Goal: Transaction & Acquisition: Purchase product/service

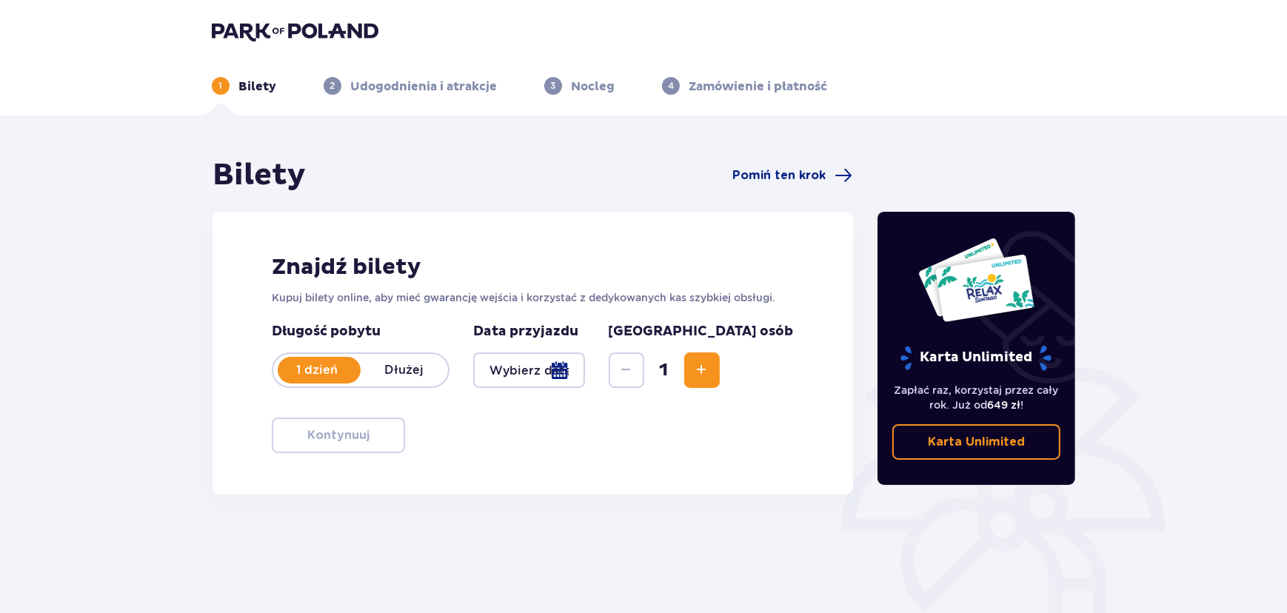
click at [282, 25] on img at bounding box center [295, 31] width 167 height 21
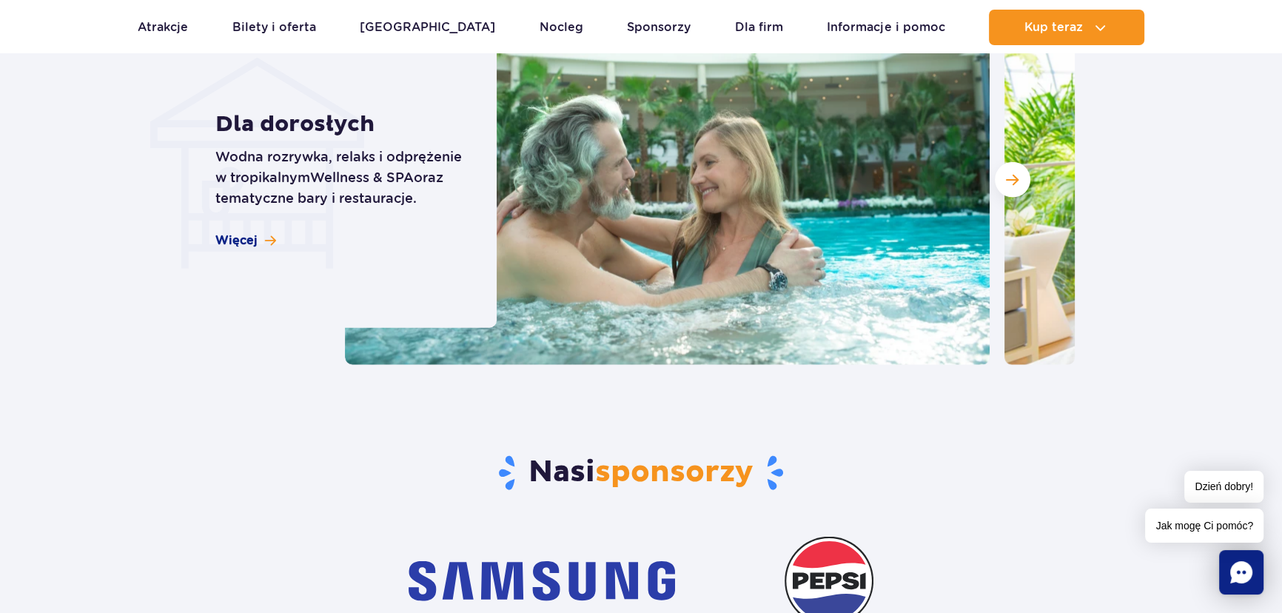
scroll to position [5591, 0]
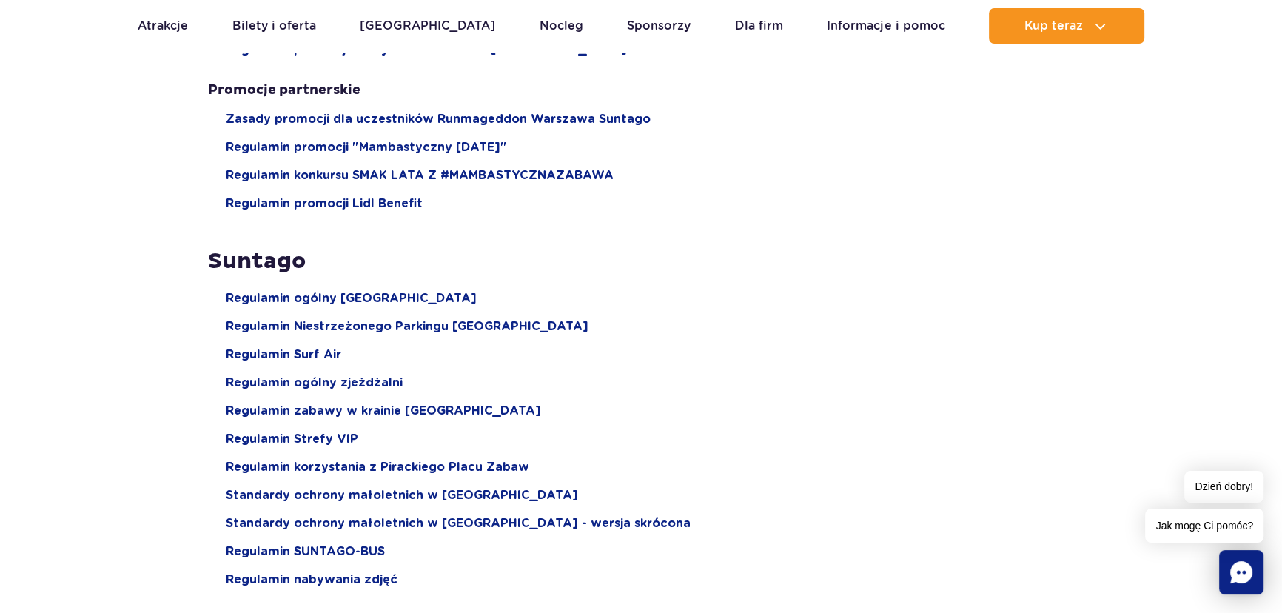
scroll to position [1547, 0]
click at [372, 294] on span "Regulamin ogólny Suntago Water Park" at bounding box center [351, 298] width 251 height 16
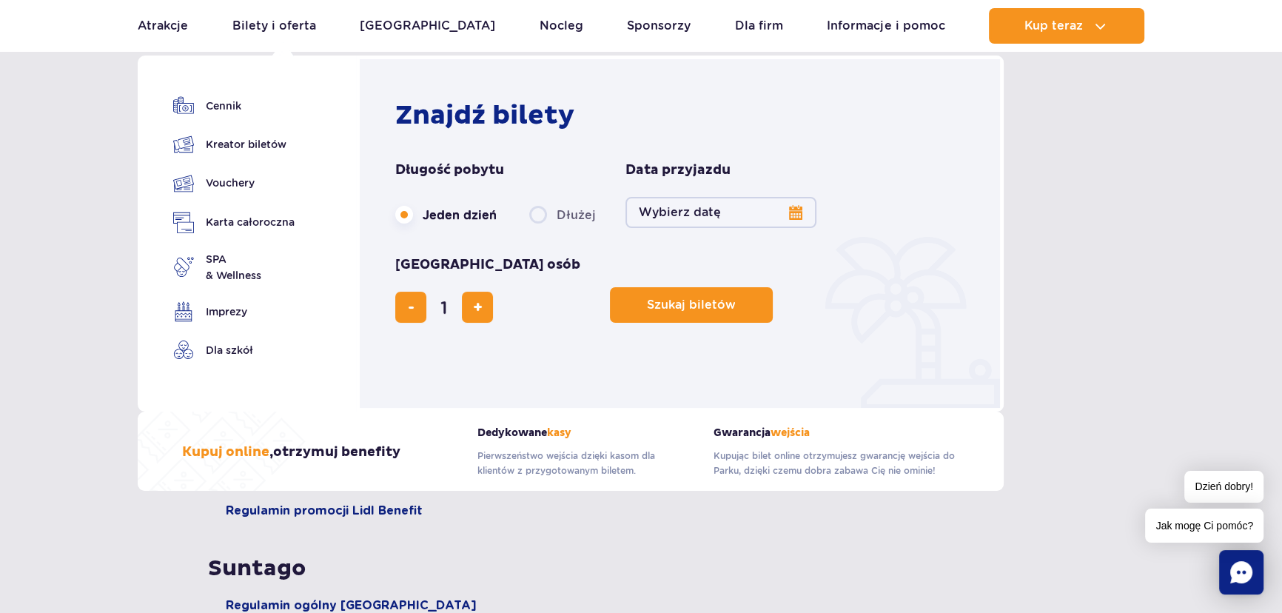
scroll to position [1144, 0]
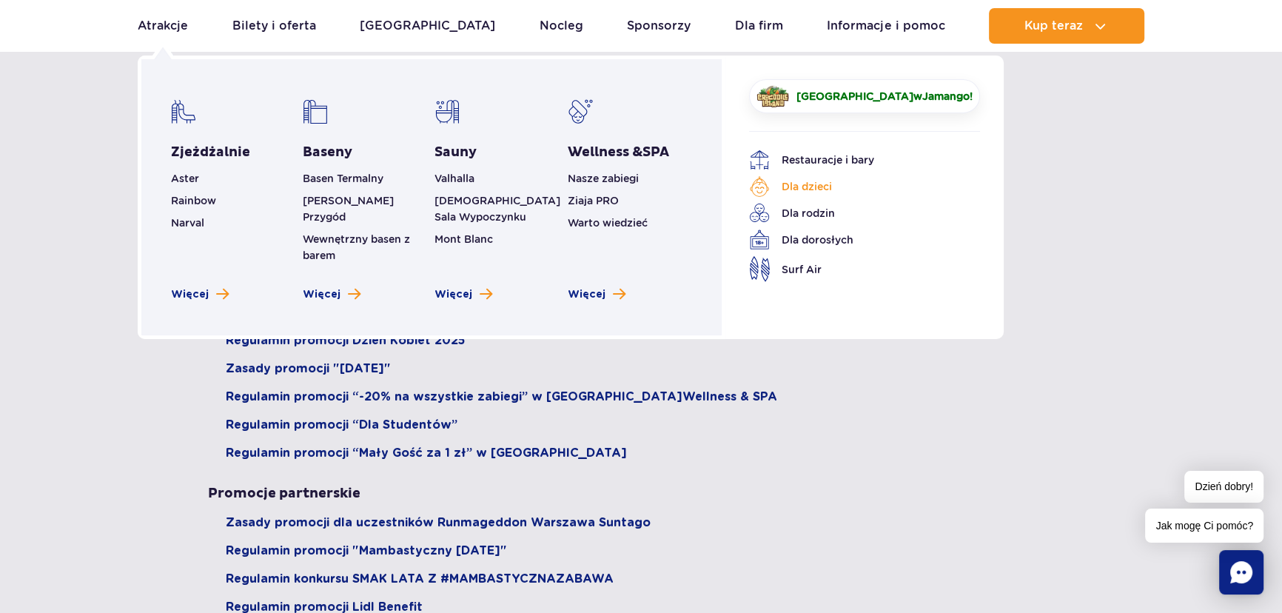
click at [824, 178] on link "Dla dzieci" at bounding box center [853, 186] width 209 height 21
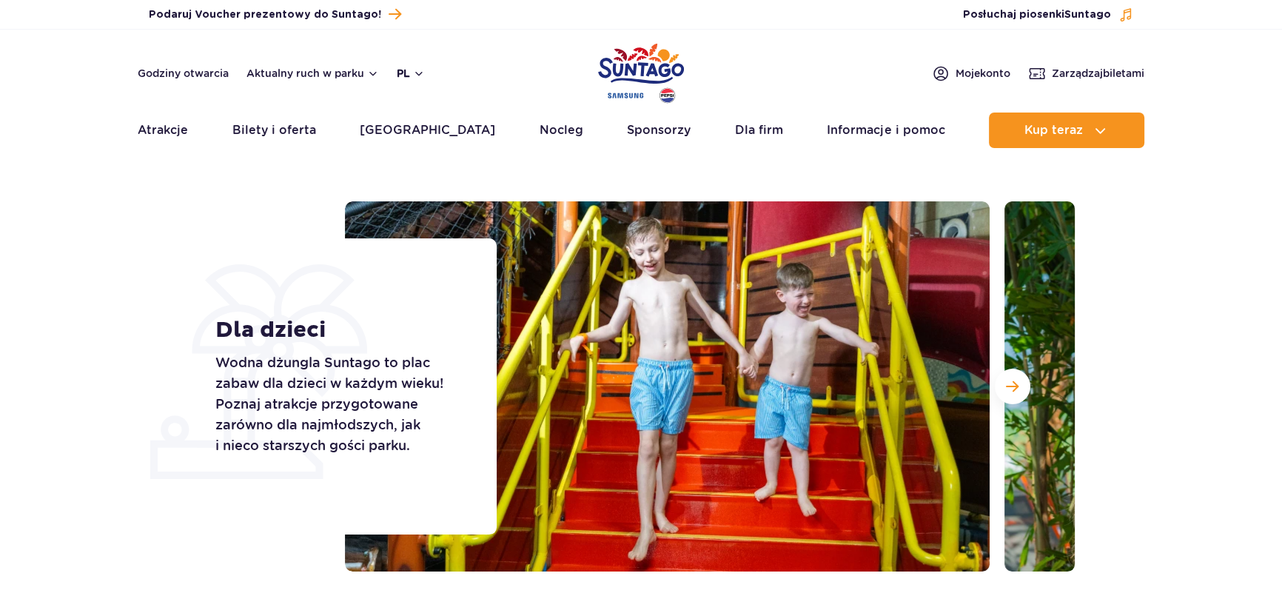
click at [410, 68] on button "pl" at bounding box center [411, 73] width 28 height 15
click at [418, 111] on button "PL" at bounding box center [418, 108] width 41 height 15
click at [419, 67] on button "pl" at bounding box center [411, 73] width 28 height 15
click at [432, 138] on span "EN" at bounding box center [433, 135] width 15 height 15
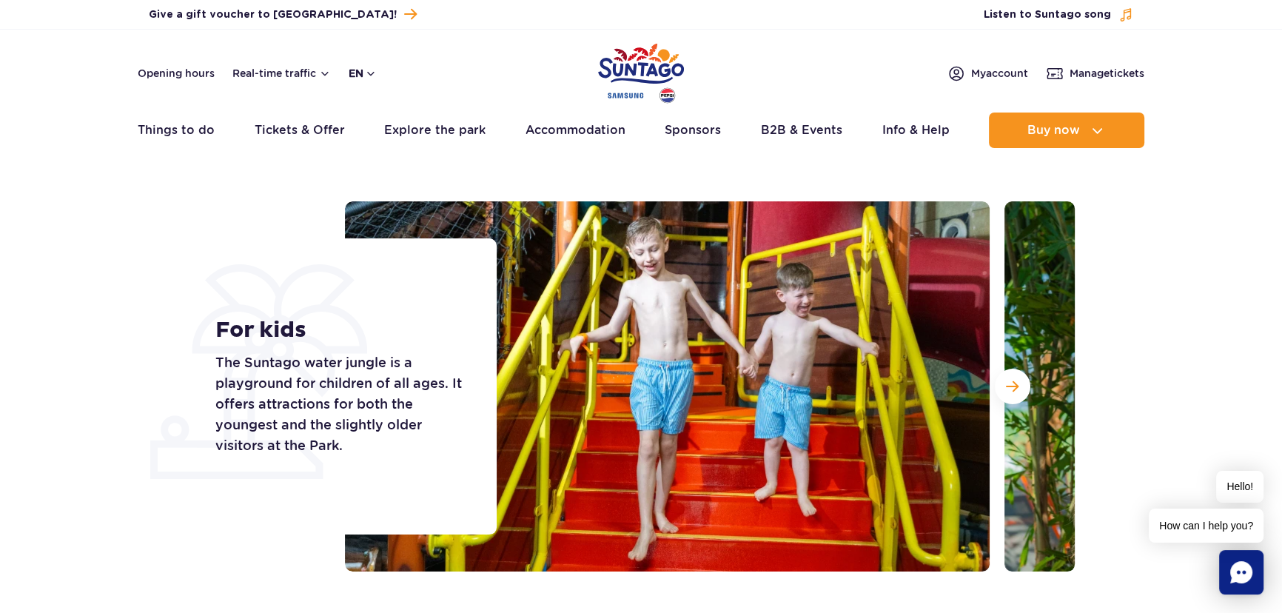
click at [365, 74] on button "en" at bounding box center [363, 73] width 28 height 15
click at [382, 107] on span "PL" at bounding box center [384, 108] width 13 height 15
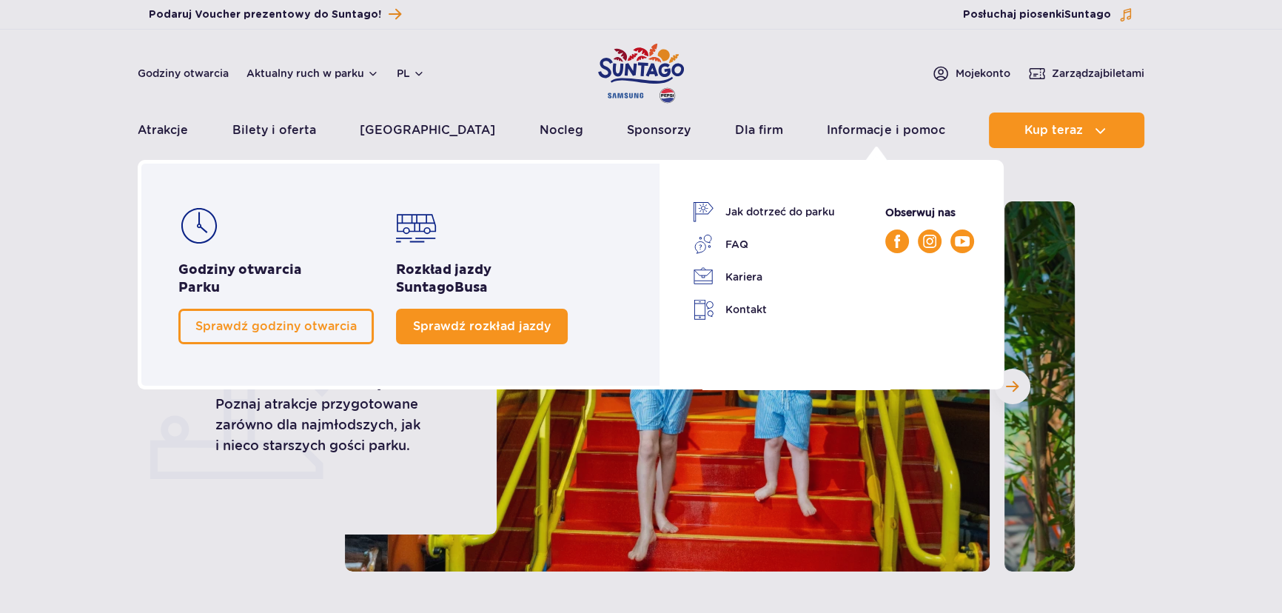
click at [512, 312] on link "Sprawdź rozkład jazdy" at bounding box center [482, 327] width 172 height 36
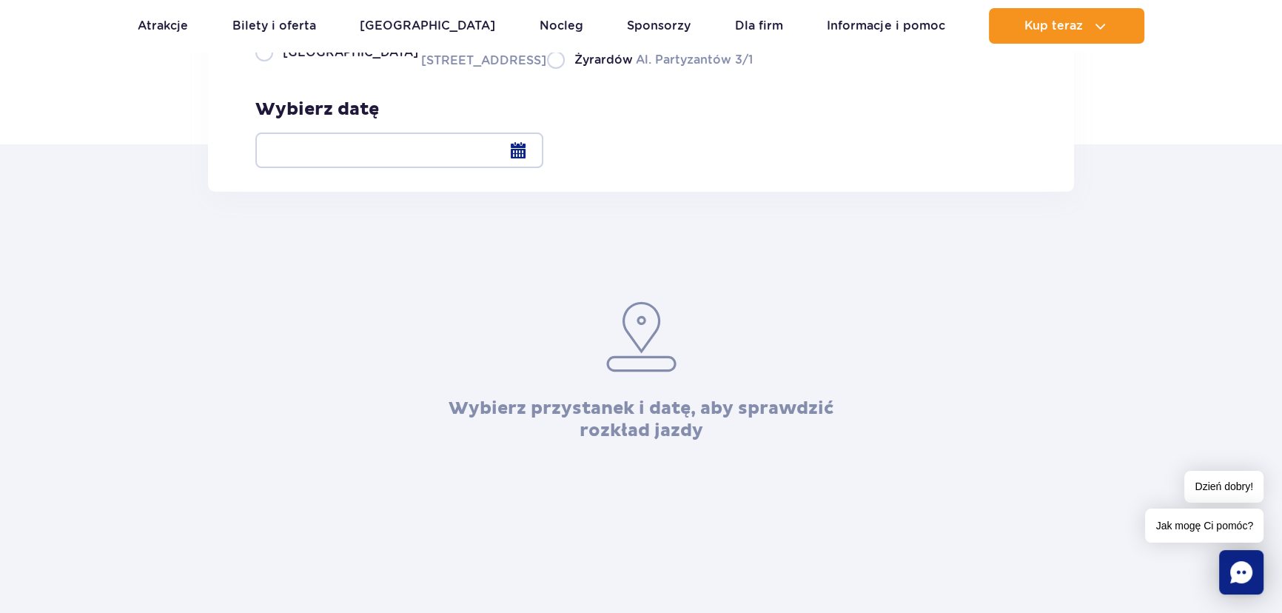
scroll to position [272, 0]
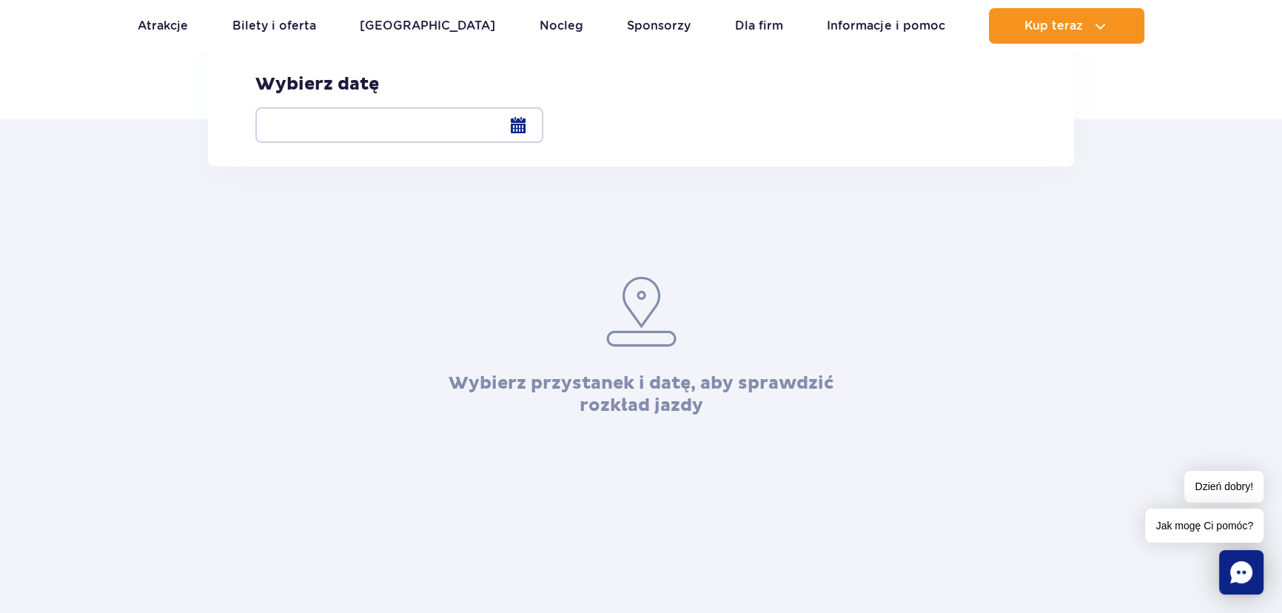
click at [270, 44] on label "Warszawa Al. Jerozolimskie 56" at bounding box center [392, 26] width 274 height 33
click at [270, 44] on input "Warszawa Al. Jerozolimskie 56" at bounding box center [263, 42] width 16 height 3
radio input "true"
click at [543, 121] on div at bounding box center [399, 125] width 288 height 36
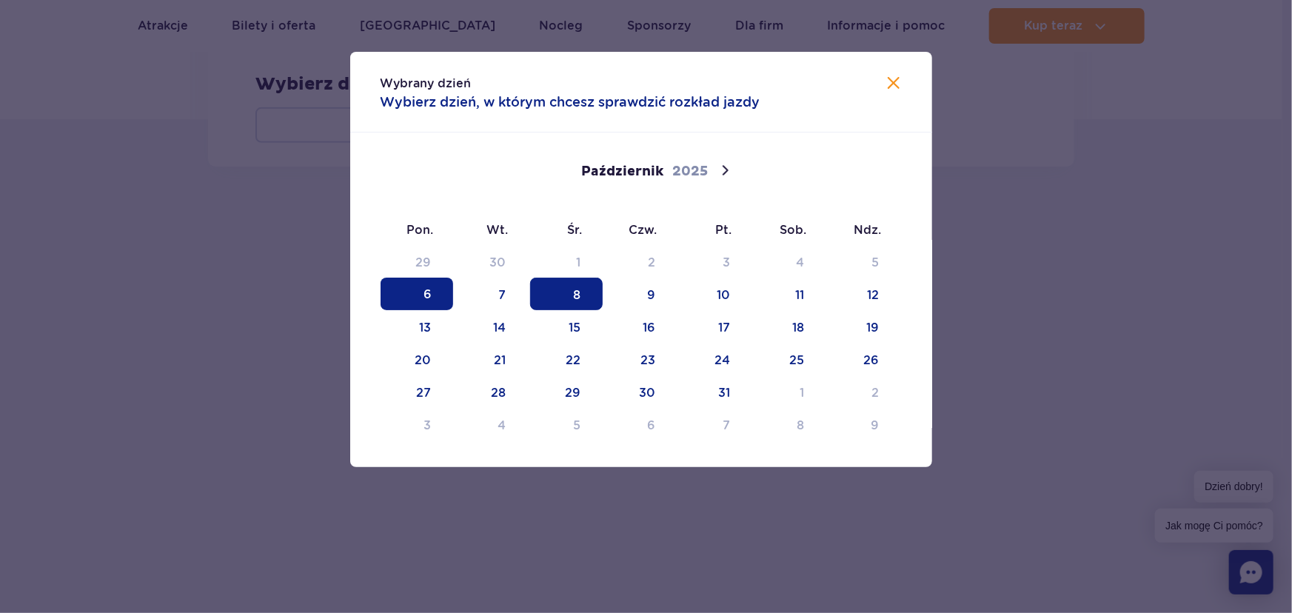
click at [552, 289] on span "8" at bounding box center [566, 294] width 73 height 33
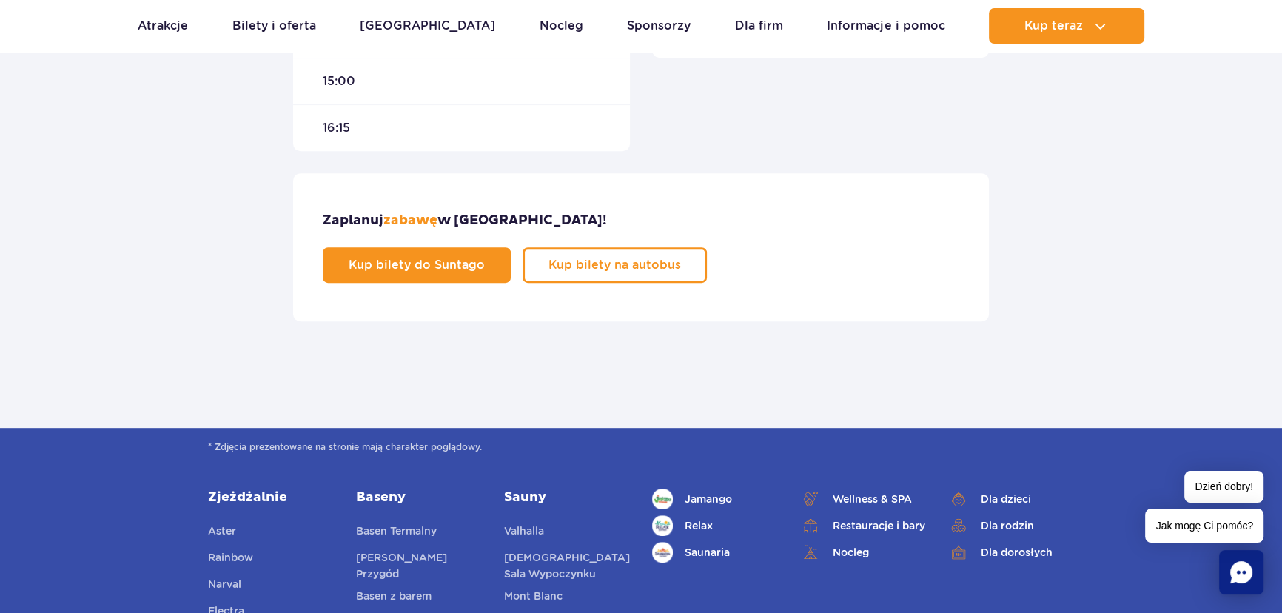
scroll to position [874, 0]
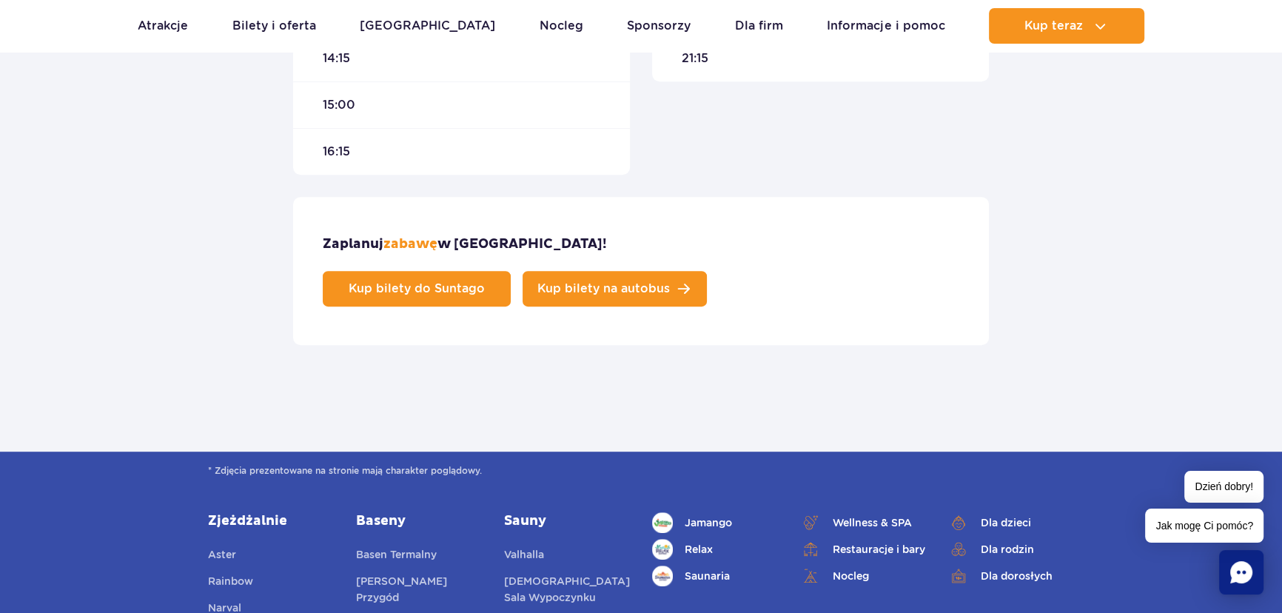
click at [670, 283] on span "Kup bilety na autobus" at bounding box center [603, 289] width 133 height 12
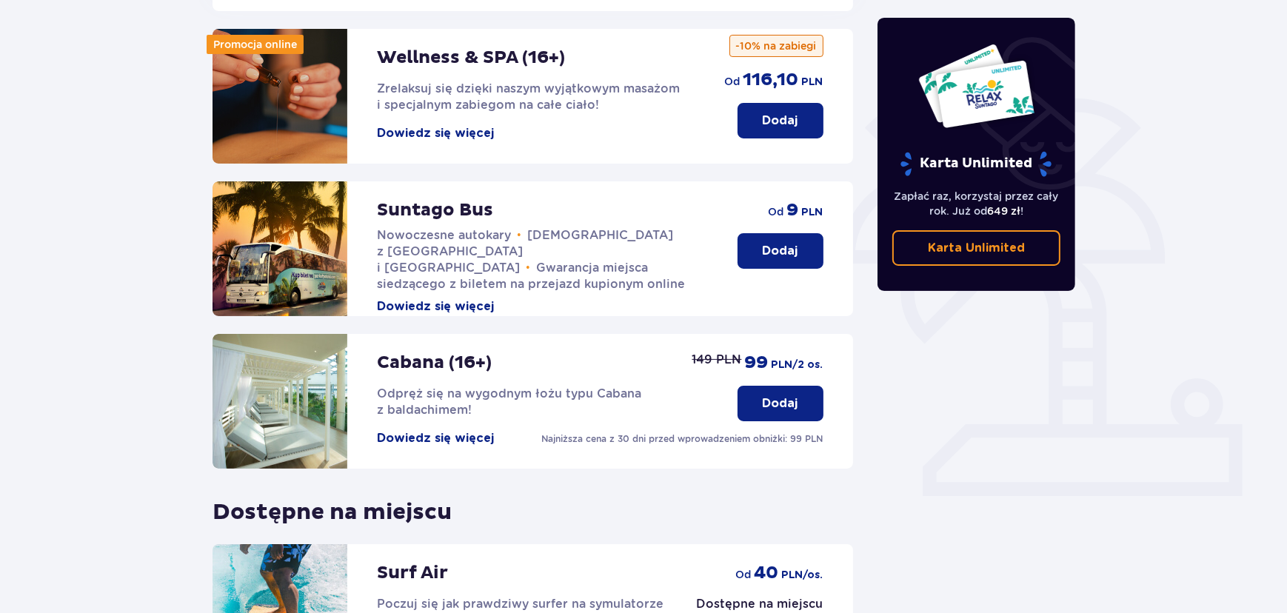
click at [783, 244] on button "Dodaj" at bounding box center [780, 251] width 86 height 36
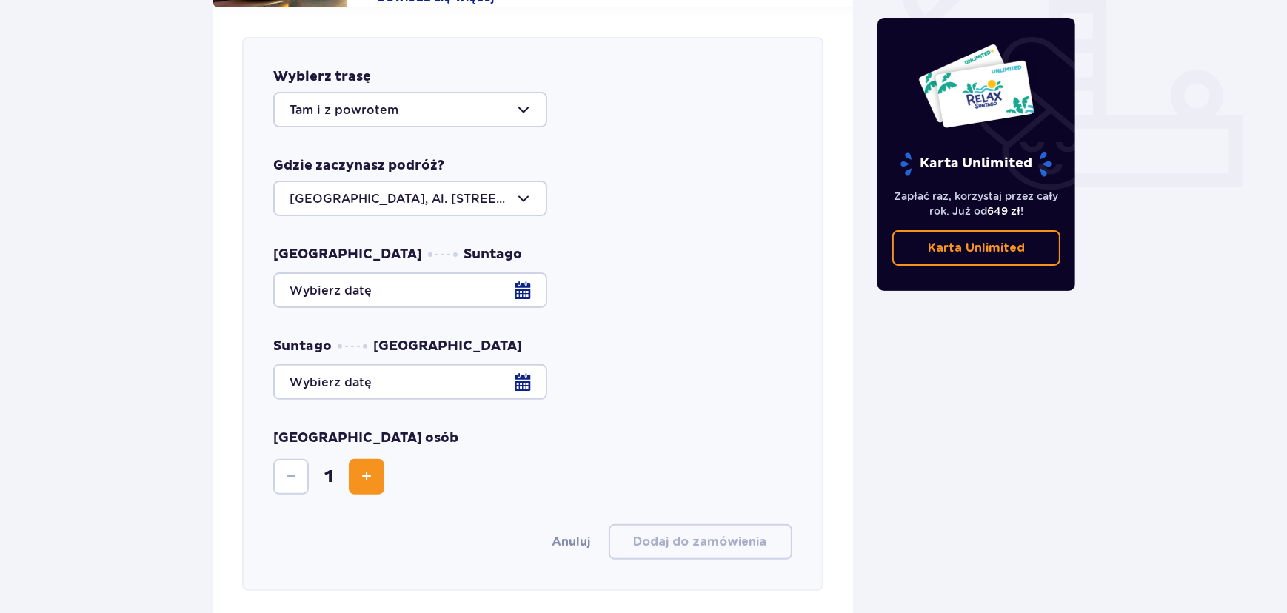
scroll to position [582, 0]
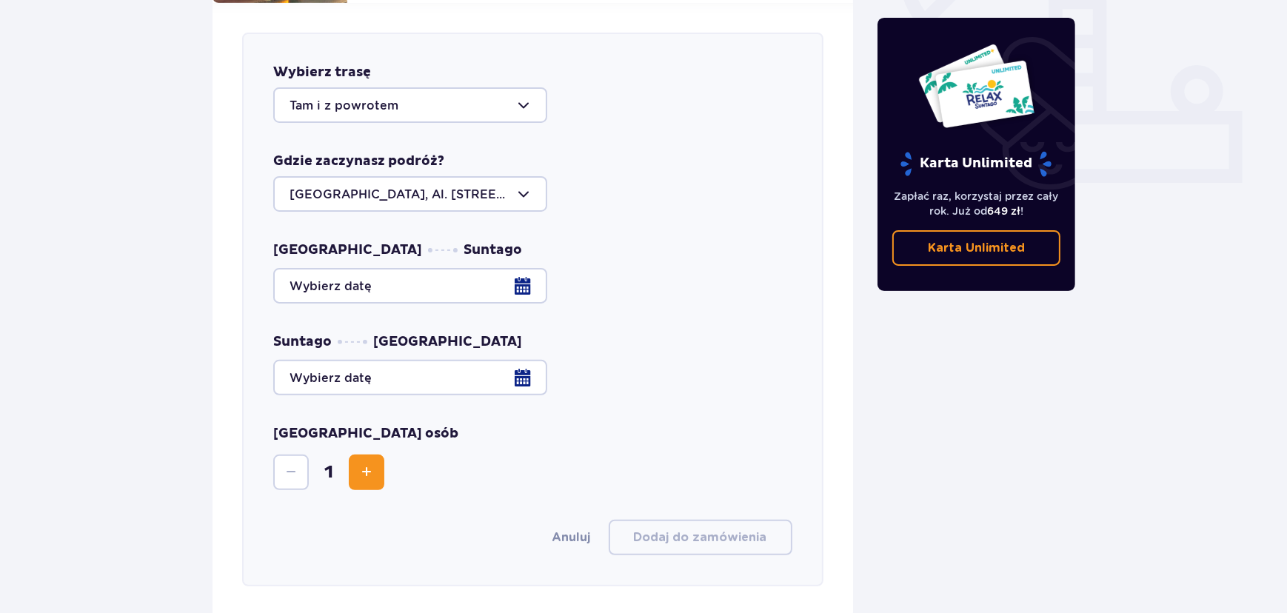
click at [329, 280] on div at bounding box center [532, 286] width 519 height 36
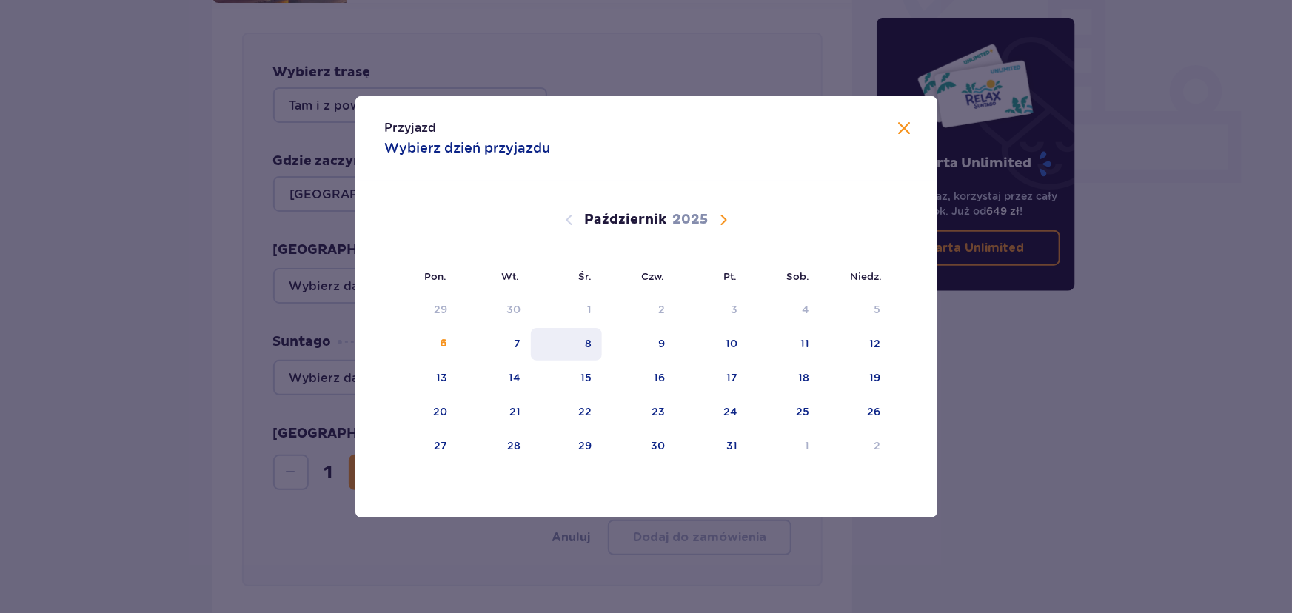
click at [581, 350] on div "8" at bounding box center [567, 344] width 72 height 33
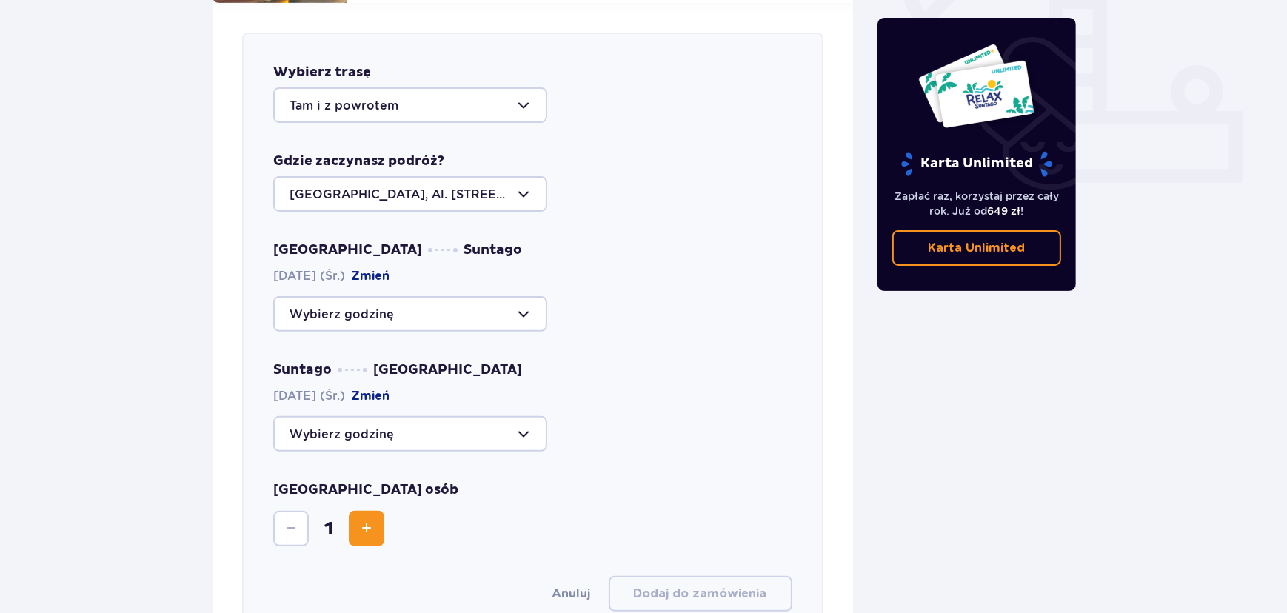
click at [386, 296] on div at bounding box center [410, 314] width 274 height 36
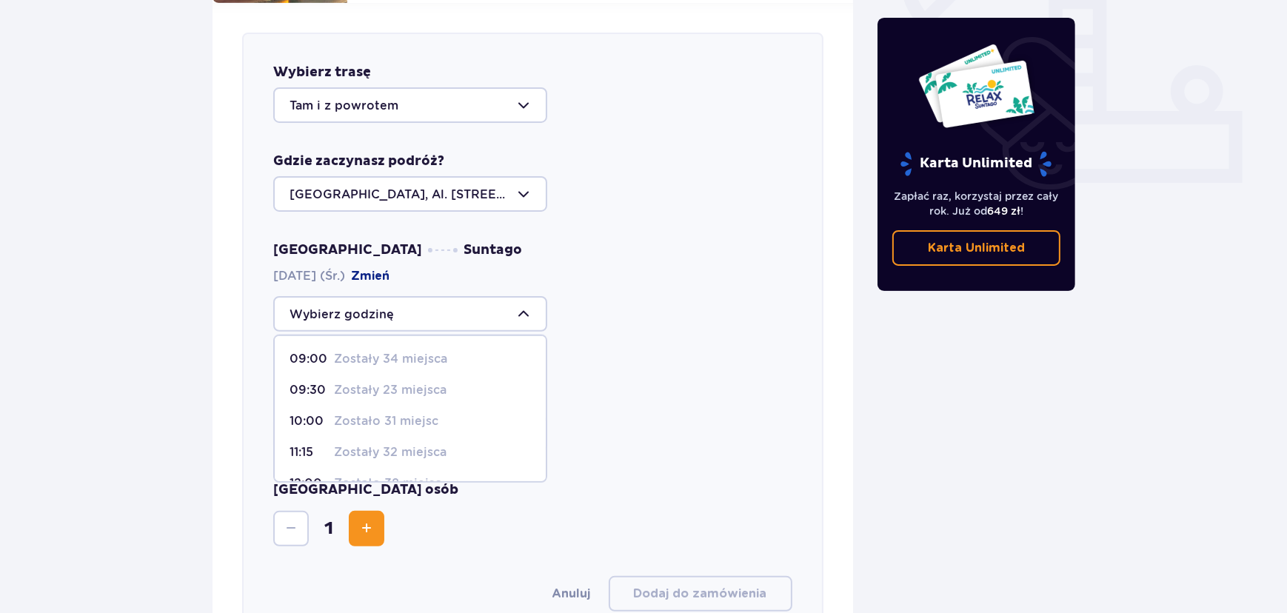
click at [306, 351] on p "09:00" at bounding box center [308, 359] width 38 height 16
type input "09:00"
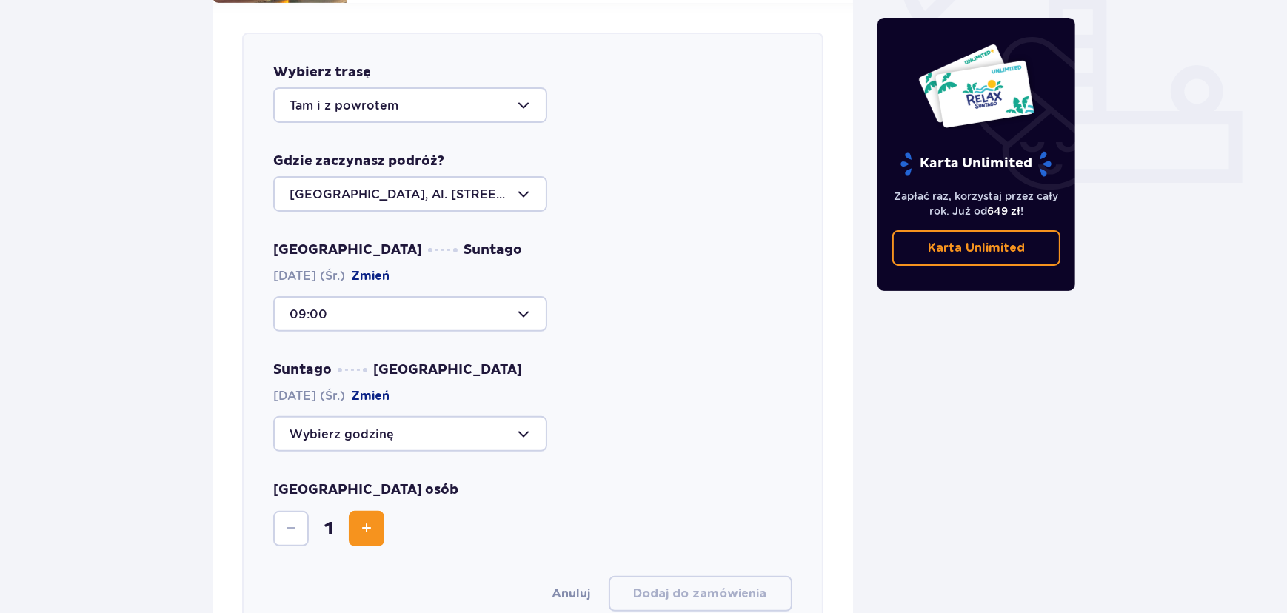
click at [329, 416] on div at bounding box center [410, 434] width 274 height 36
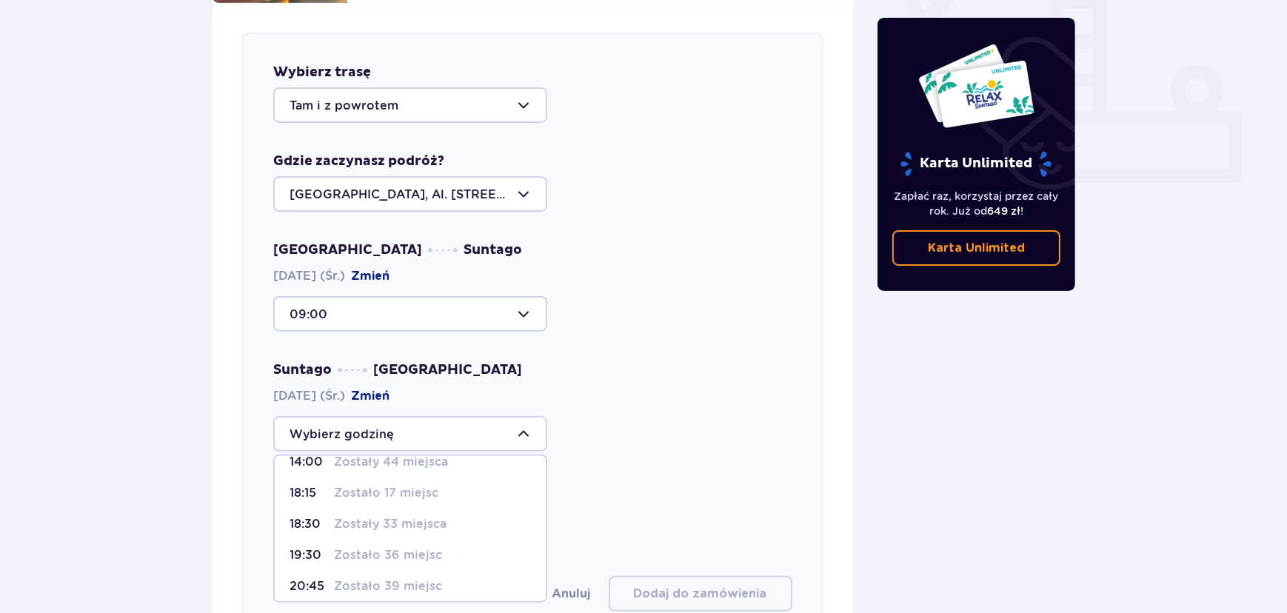
scroll to position [87, 0]
click at [317, 540] on p "20:45" at bounding box center [308, 548] width 38 height 16
type input "20:45"
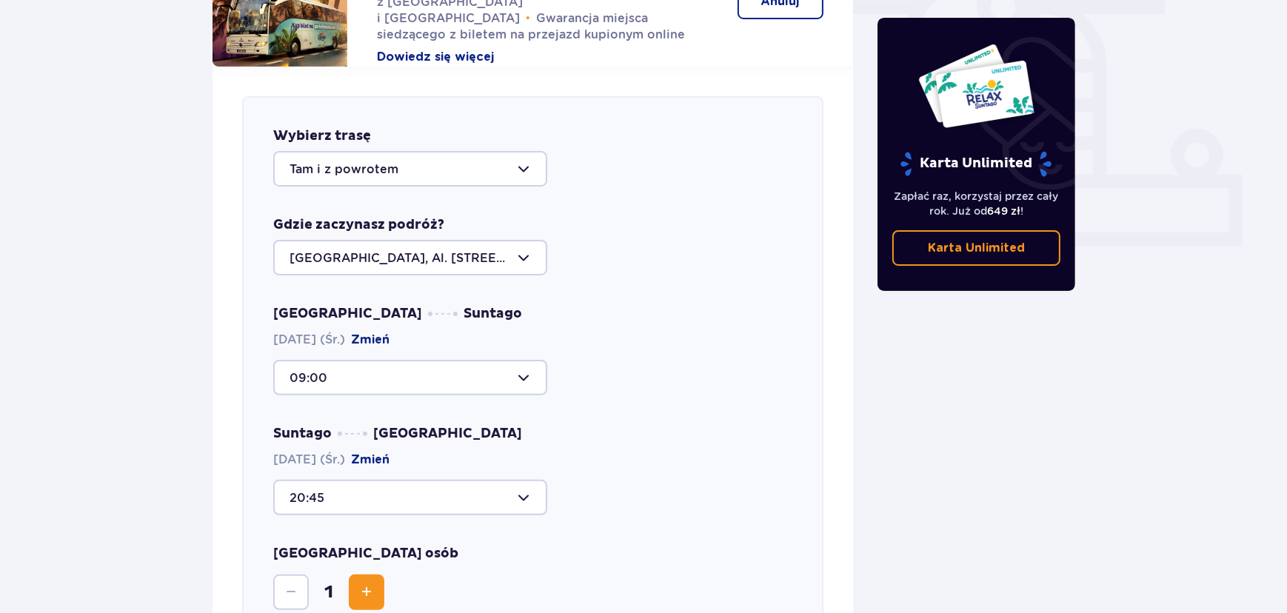
scroll to position [447, 0]
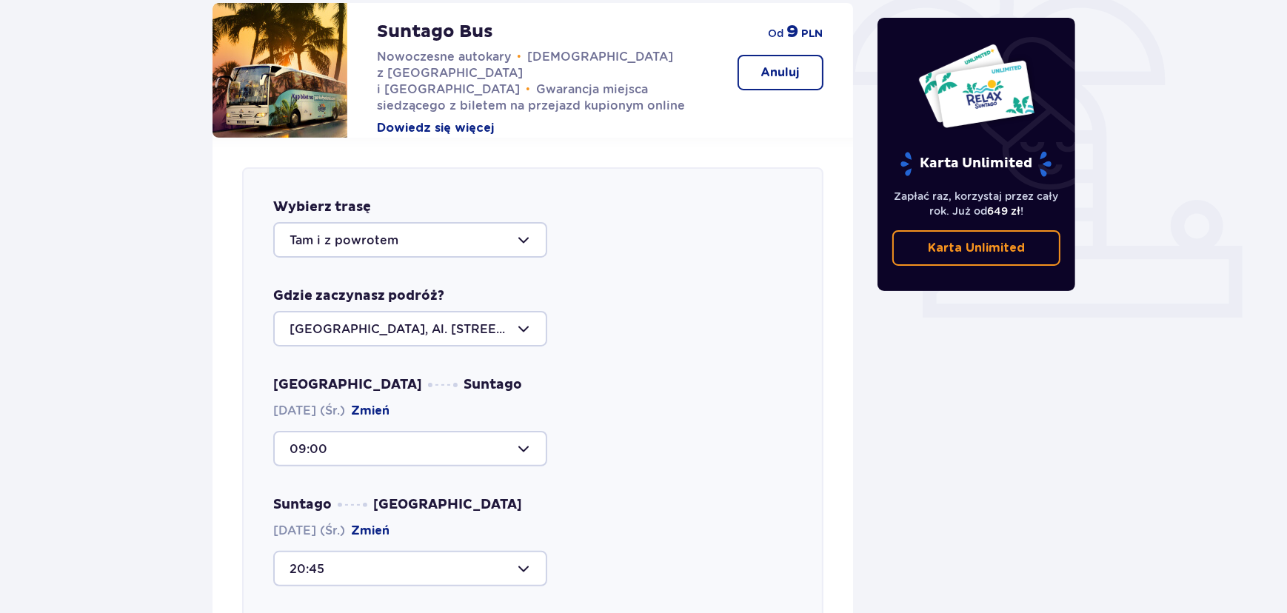
click at [61, 218] on div "Udogodnienia i atrakcje Pomiń ten krok Z atrakcji (oprócz Suntago Busa) możesz …" at bounding box center [643, 519] width 1287 height 1703
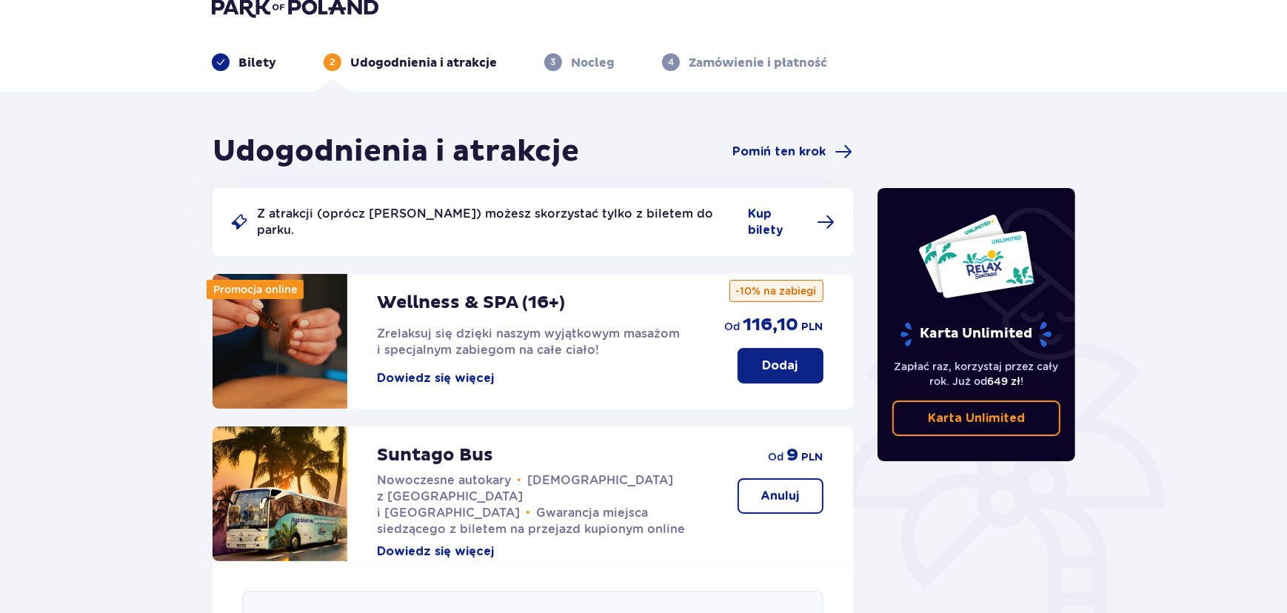
scroll to position [0, 0]
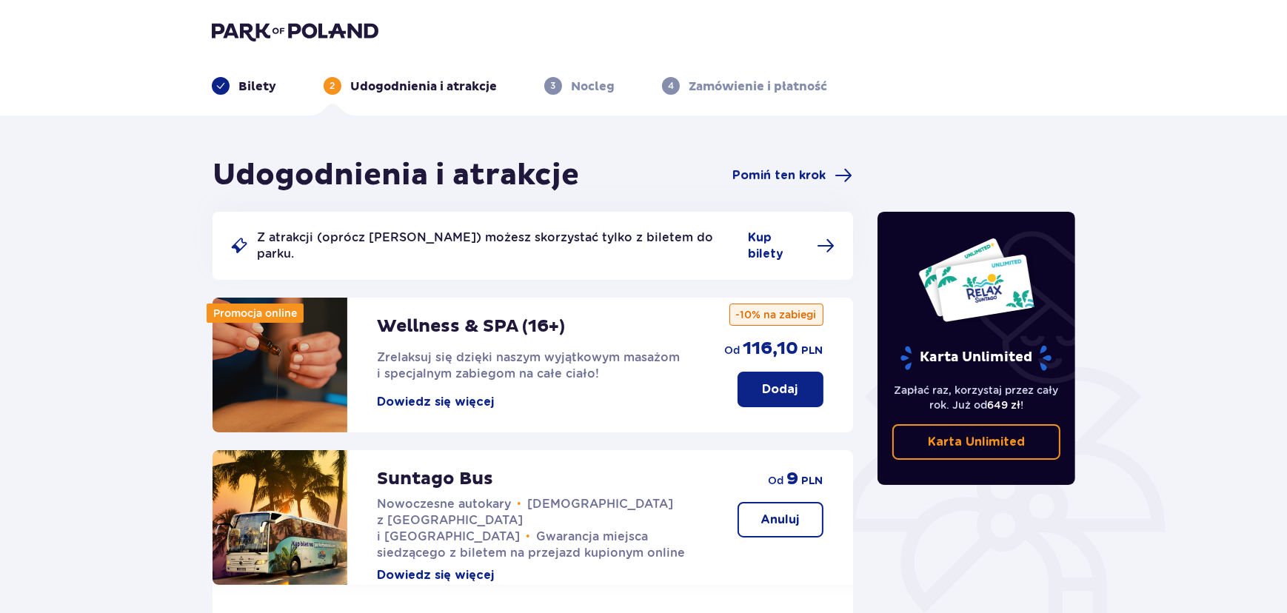
click at [338, 21] on img at bounding box center [295, 31] width 167 height 21
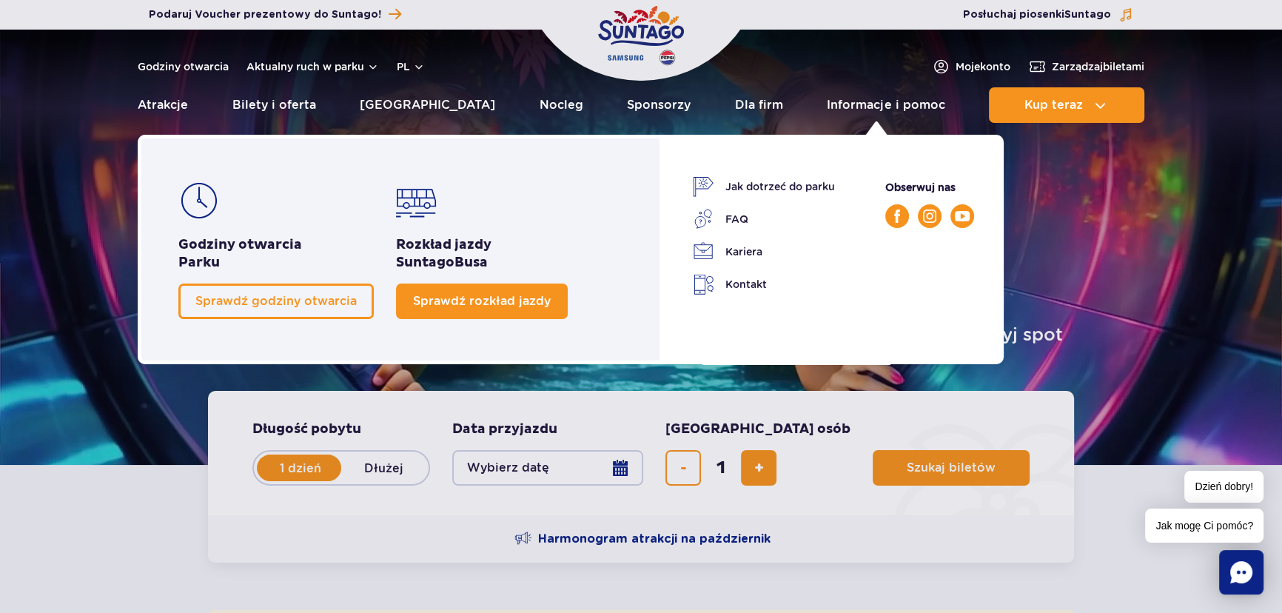
click at [500, 302] on span "Sprawdź rozkład jazdy" at bounding box center [482, 301] width 138 height 14
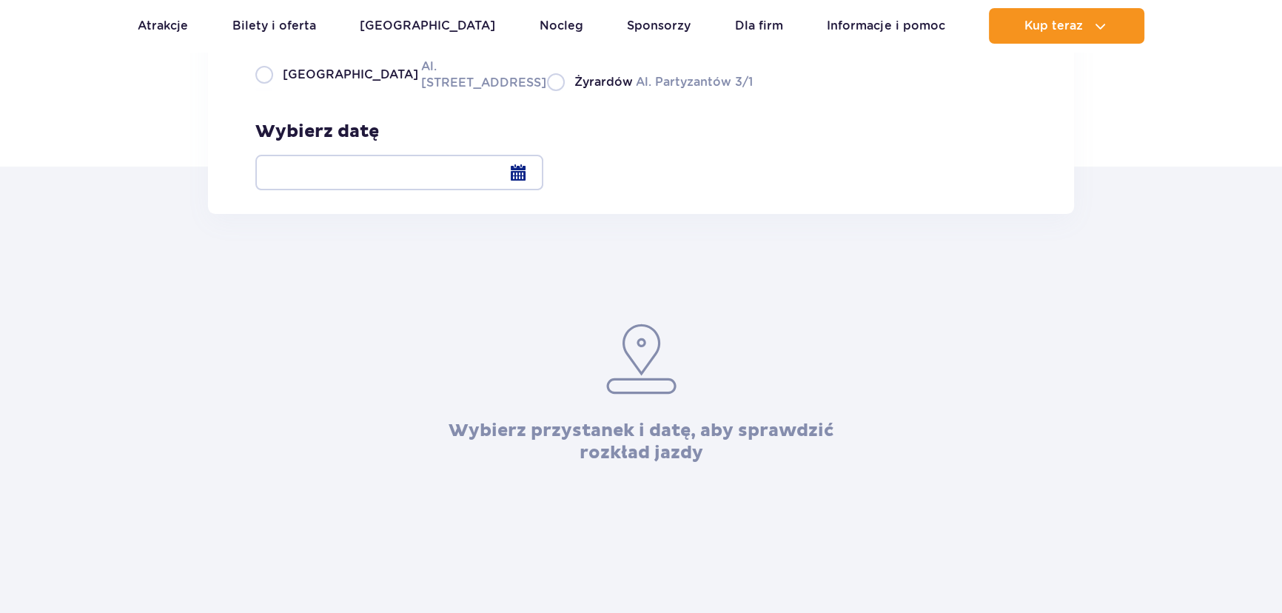
scroll to position [201, 0]
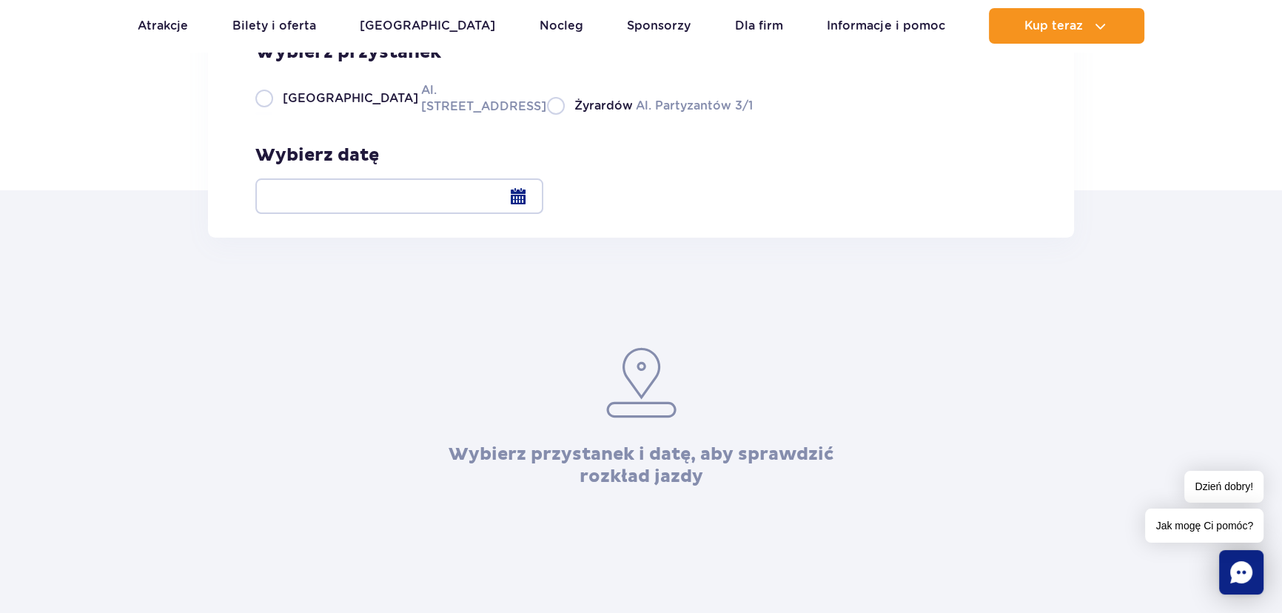
click at [257, 115] on label "Warszawa Al. [STREET_ADDRESS]" at bounding box center [392, 97] width 274 height 33
click at [257, 115] on input "Warszawa Al. [STREET_ADDRESS]" at bounding box center [263, 113] width 16 height 3
radio input "true"
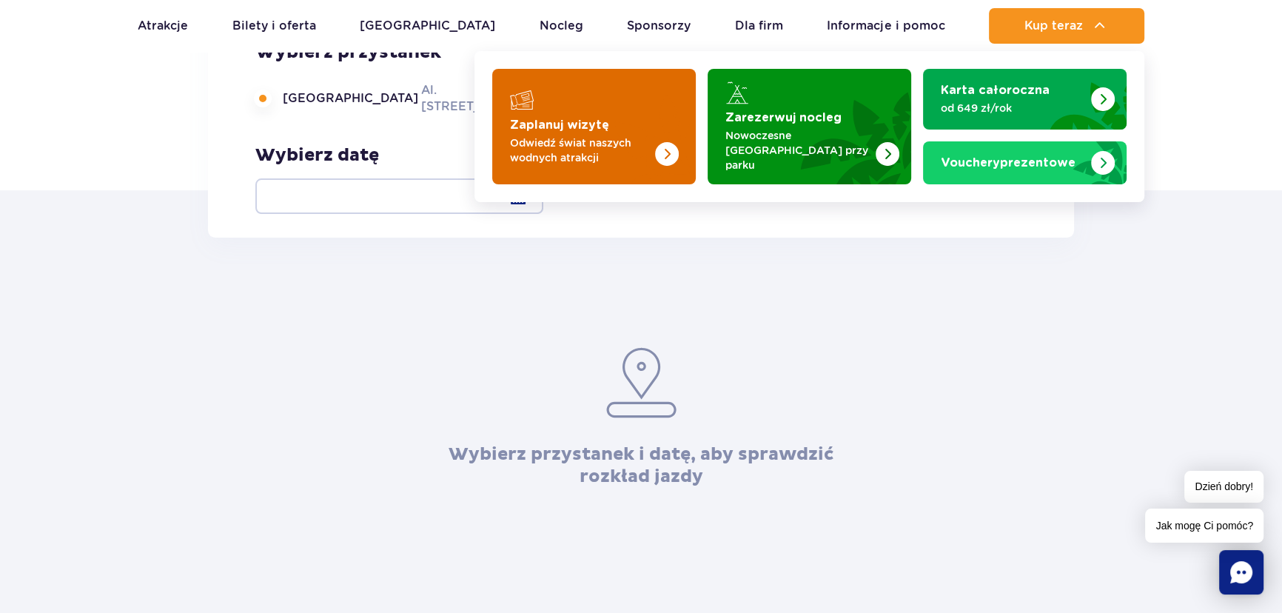
click at [624, 154] on p "Odwiedź świat naszych wodnych atrakcji" at bounding box center [582, 150] width 144 height 30
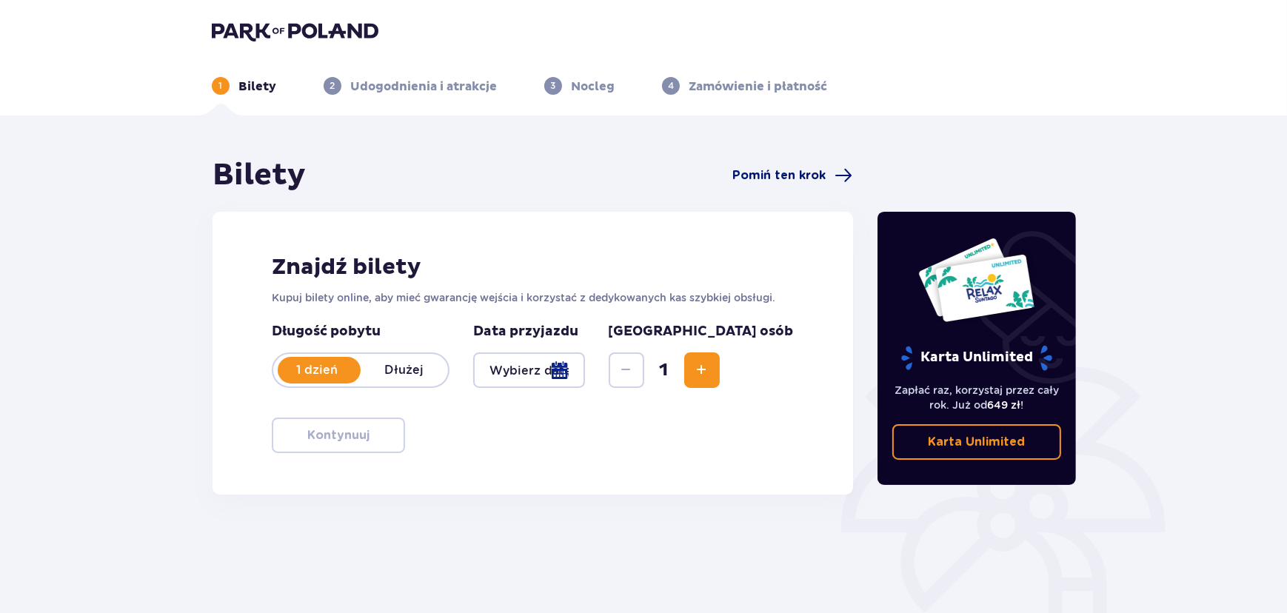
click at [793, 171] on span "Pomiń ten krok" at bounding box center [779, 175] width 93 height 16
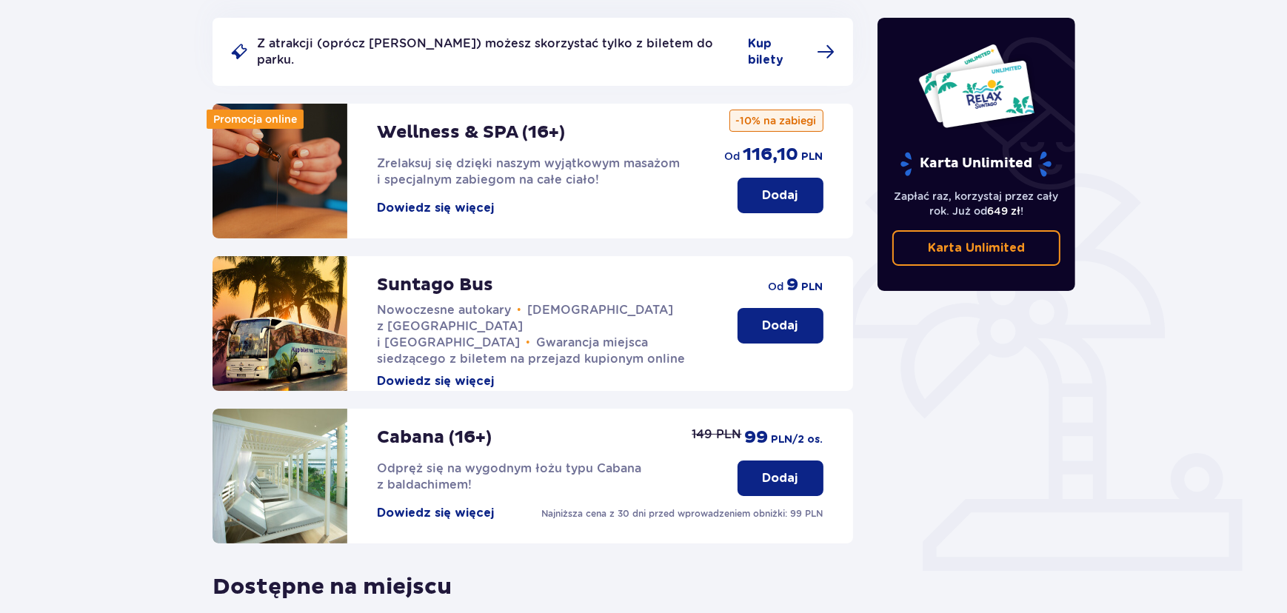
scroll to position [201, 0]
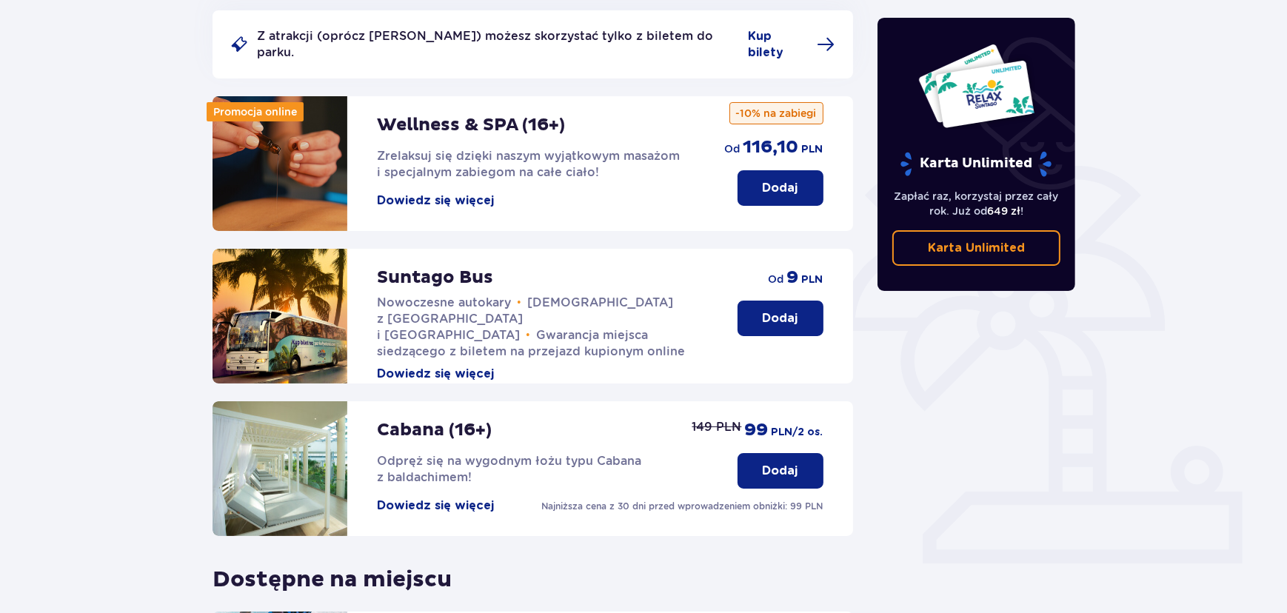
click at [782, 301] on button "Dodaj" at bounding box center [780, 319] width 86 height 36
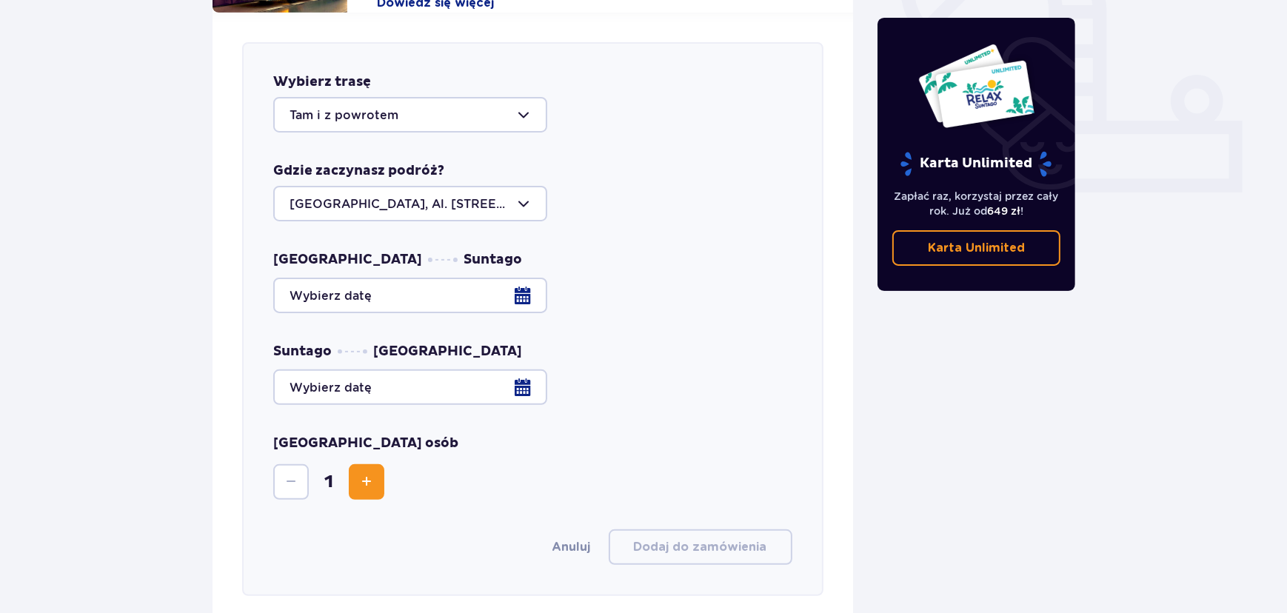
scroll to position [582, 0]
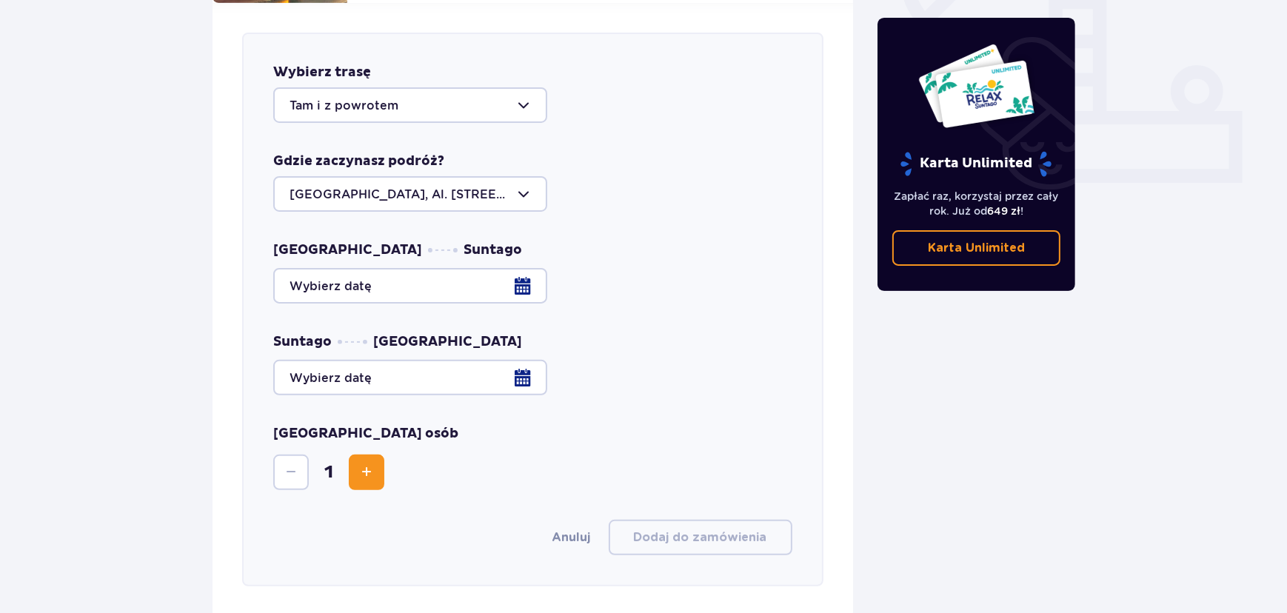
click at [386, 278] on div at bounding box center [532, 286] width 519 height 36
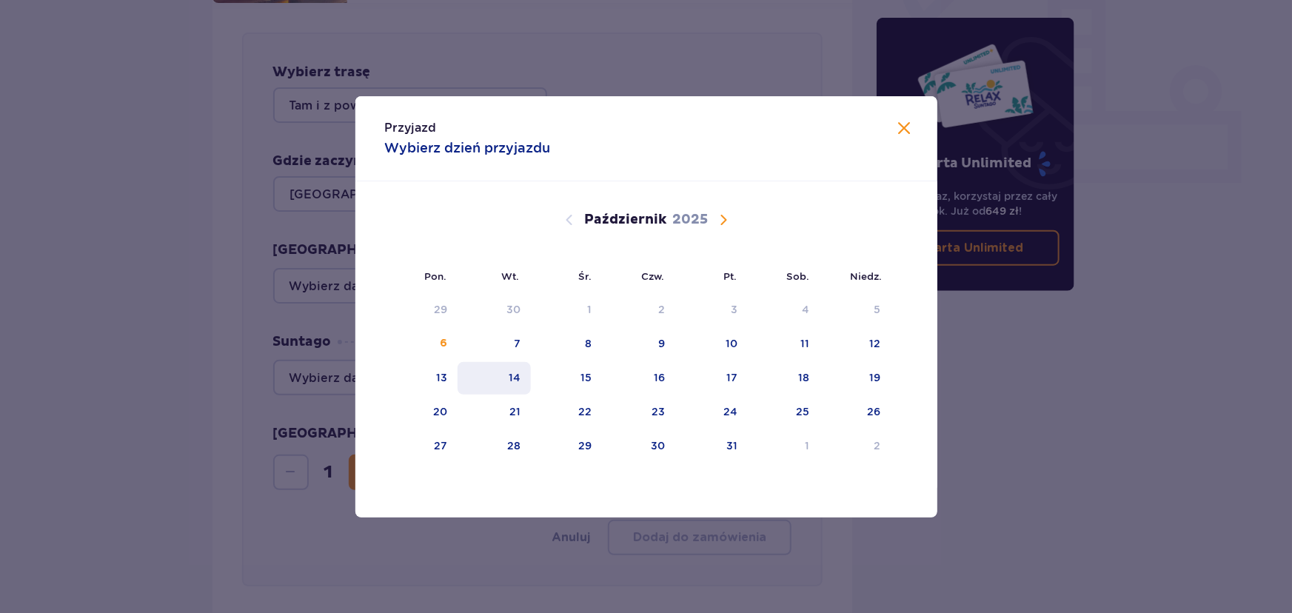
click at [513, 362] on div "14" at bounding box center [493, 378] width 73 height 33
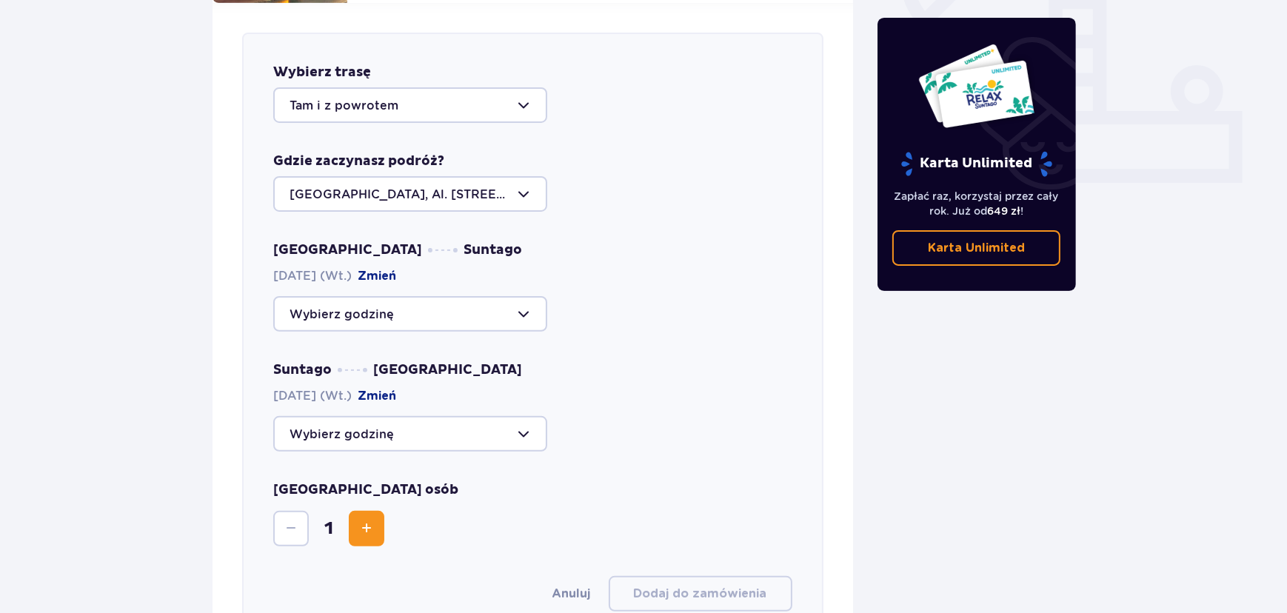
click at [347, 307] on div at bounding box center [410, 314] width 274 height 36
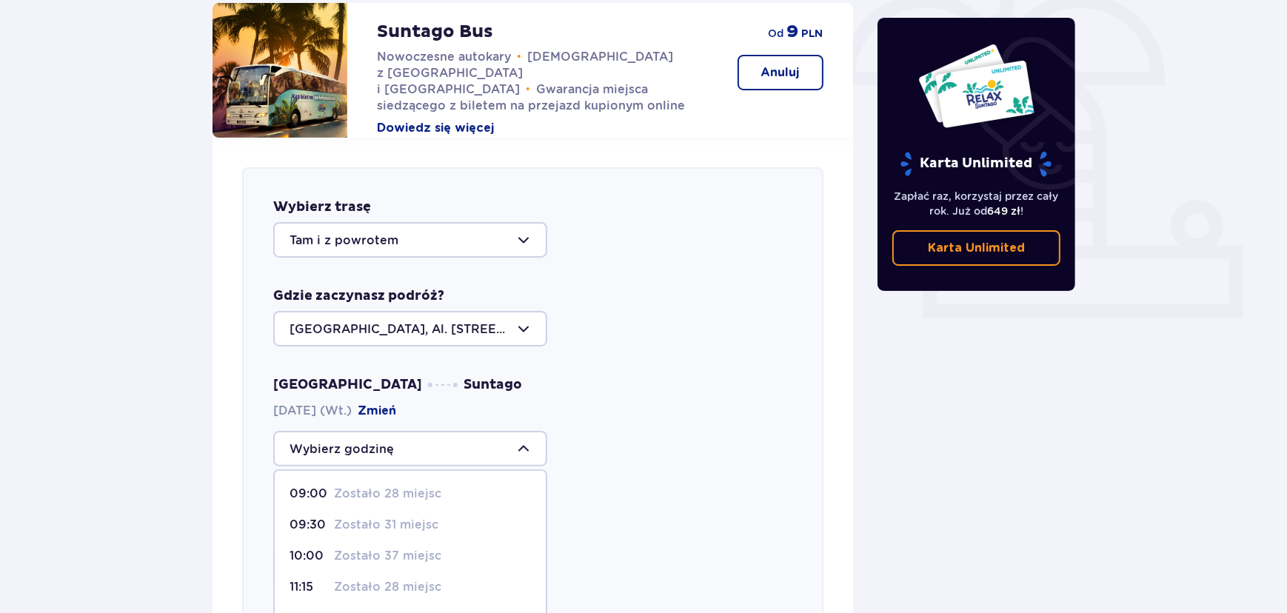
click at [486, 434] on div at bounding box center [410, 449] width 274 height 36
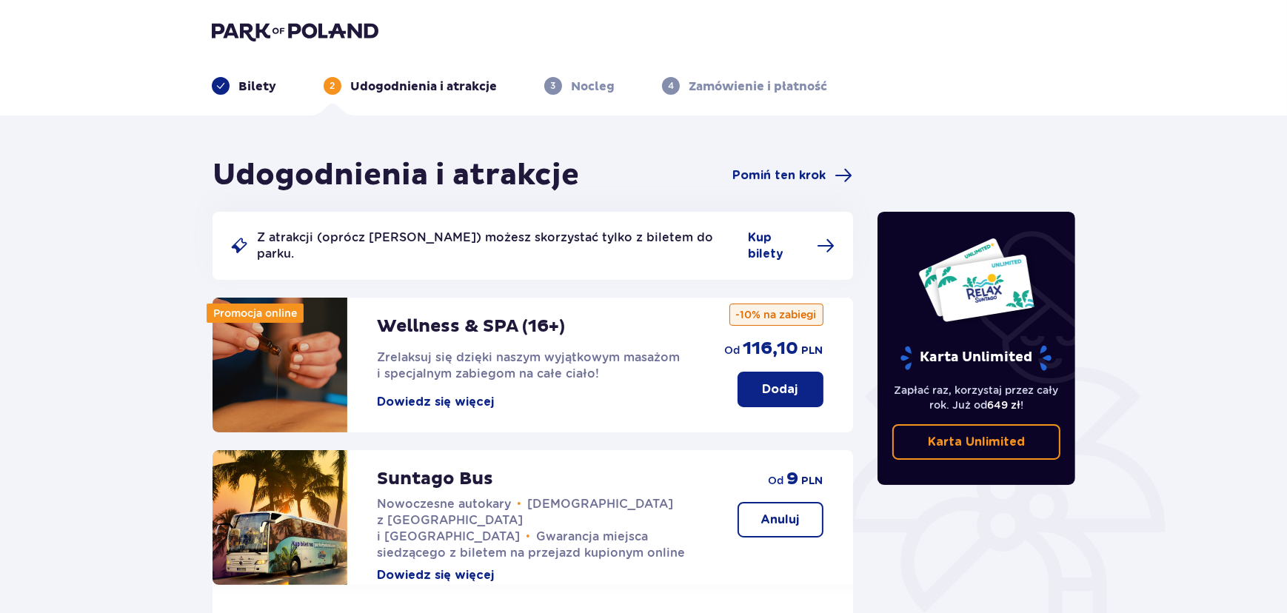
click at [309, 39] on img at bounding box center [295, 31] width 167 height 21
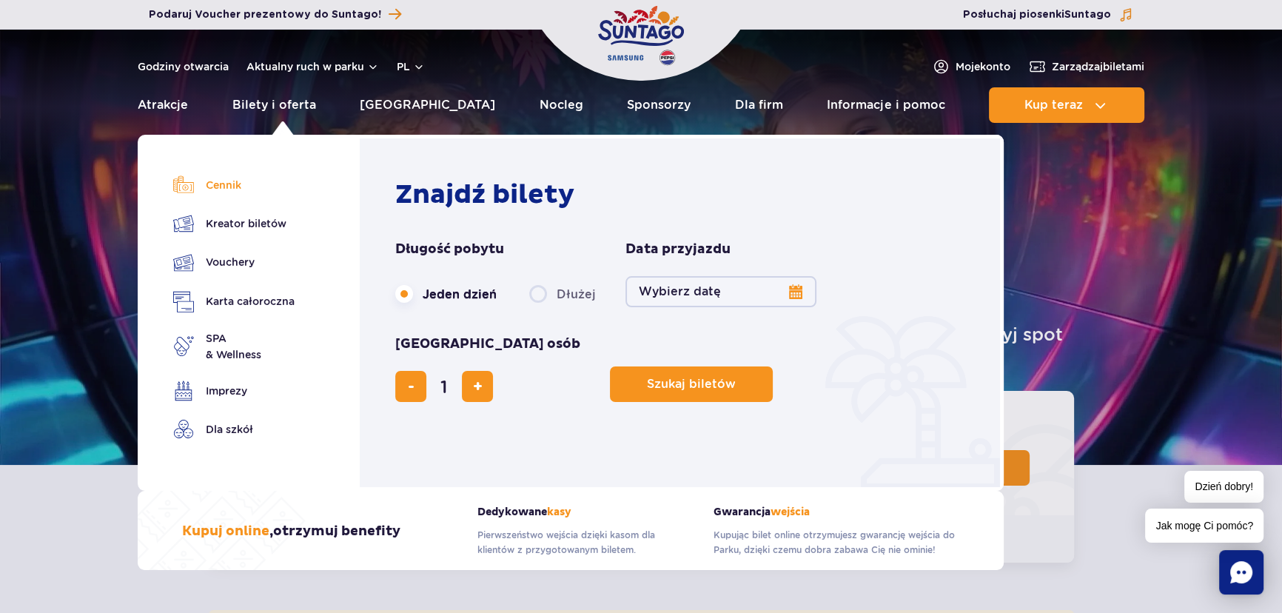
drag, startPoint x: 215, startPoint y: 183, endPoint x: 249, endPoint y: 187, distance: 35.0
click at [215, 183] on link "Cennik" at bounding box center [233, 185] width 121 height 21
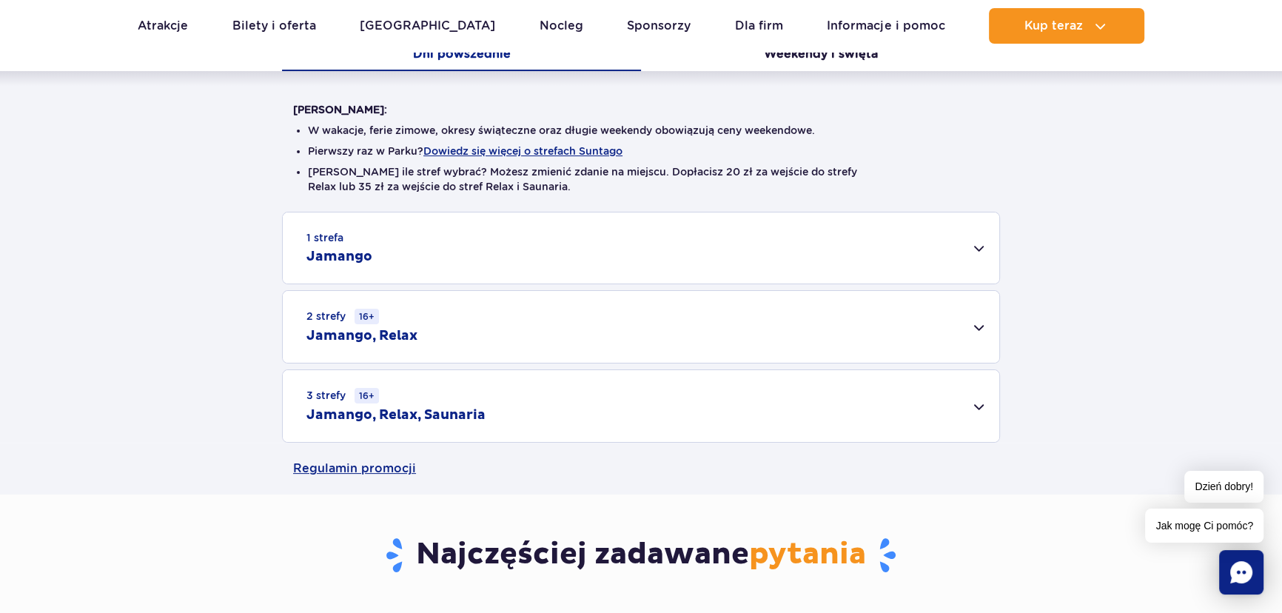
drag, startPoint x: 529, startPoint y: 397, endPoint x: 509, endPoint y: 320, distance: 79.5
click at [526, 398] on div "3 strefy 16+ Jamango, Relax, Saunaria" at bounding box center [641, 406] width 717 height 72
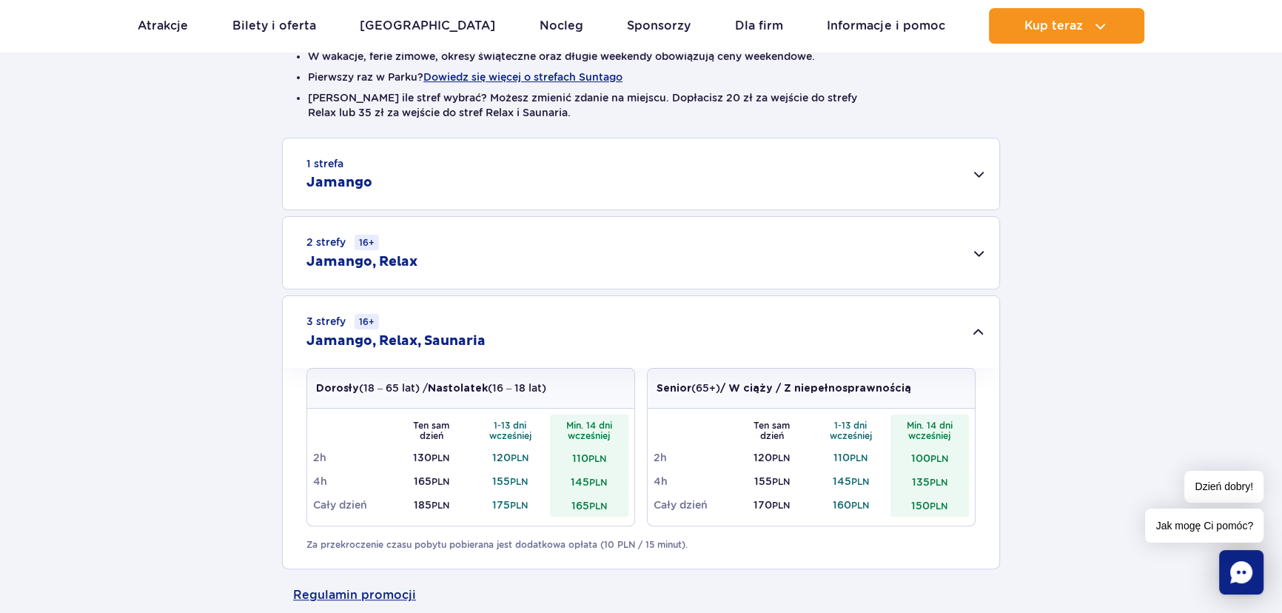
scroll to position [201, 0]
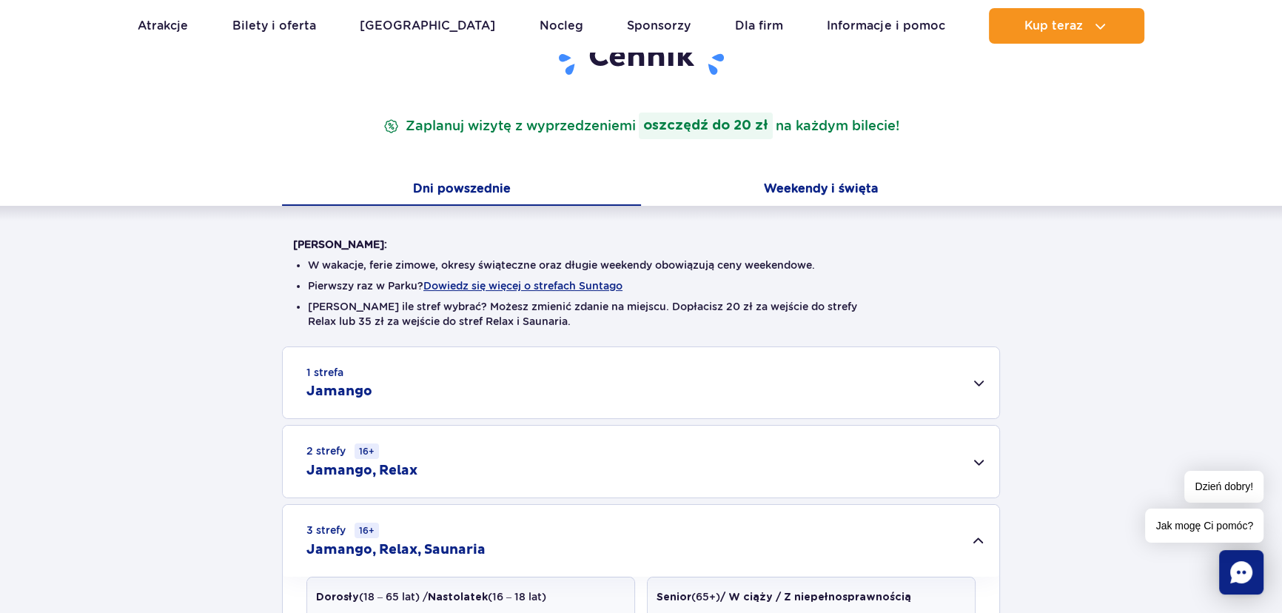
click at [817, 192] on button "Weekendy i święta" at bounding box center [820, 190] width 359 height 31
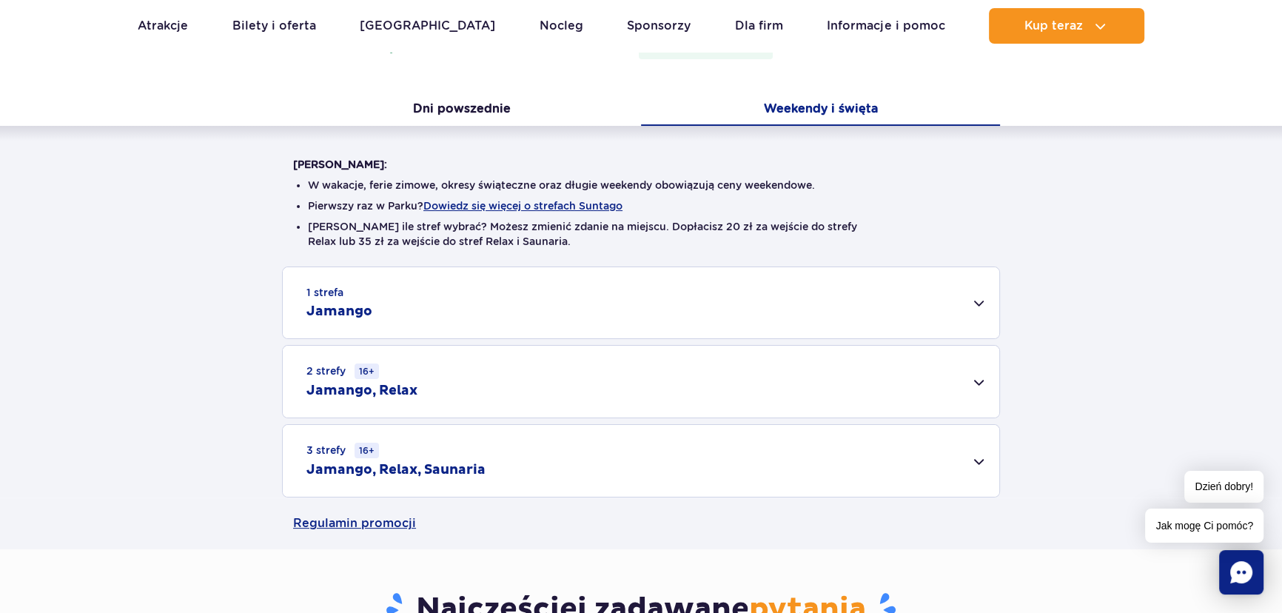
scroll to position [403, 0]
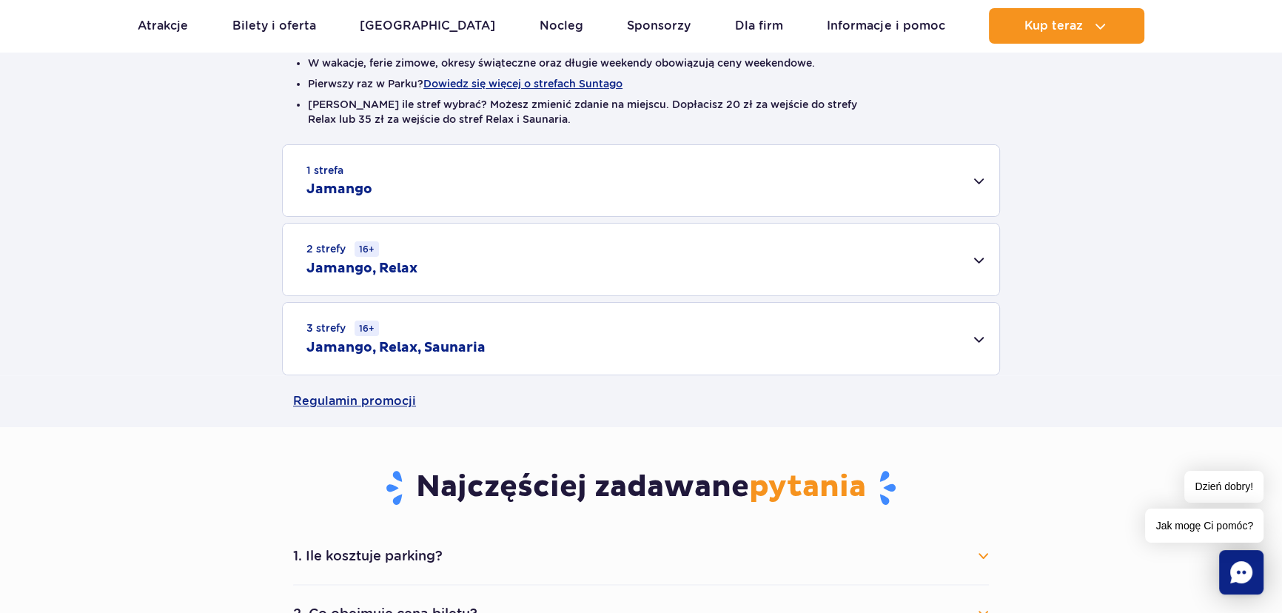
click at [418, 336] on div "3 strefy 16+ Jamango, Relax, Saunaria" at bounding box center [641, 339] width 717 height 72
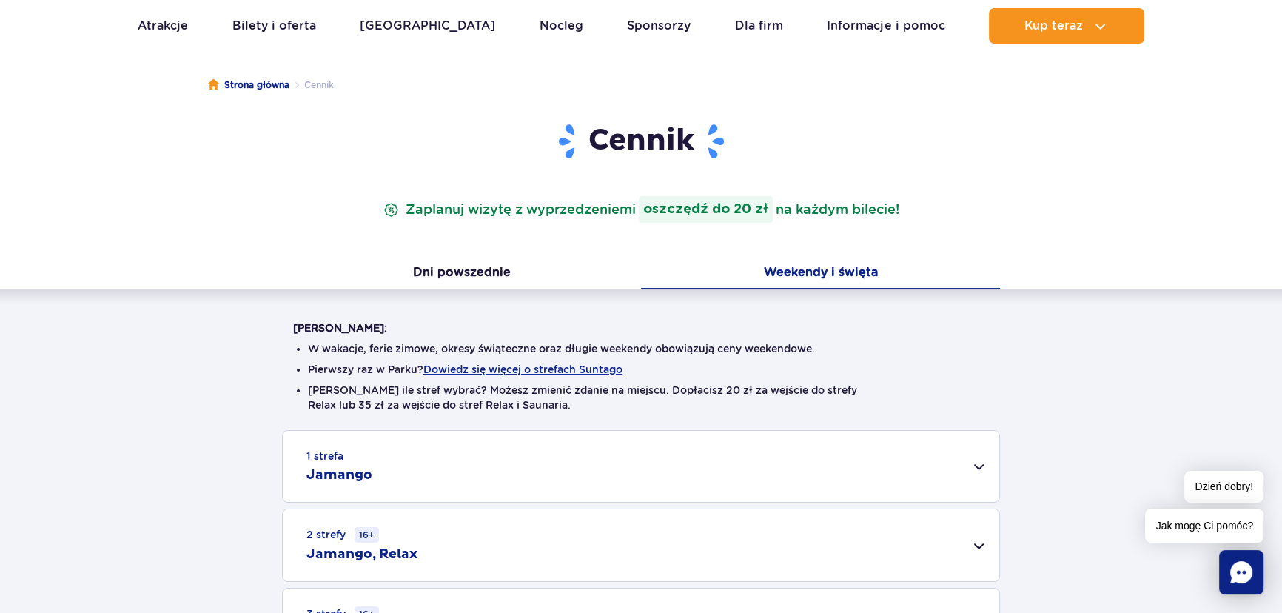
scroll to position [0, 0]
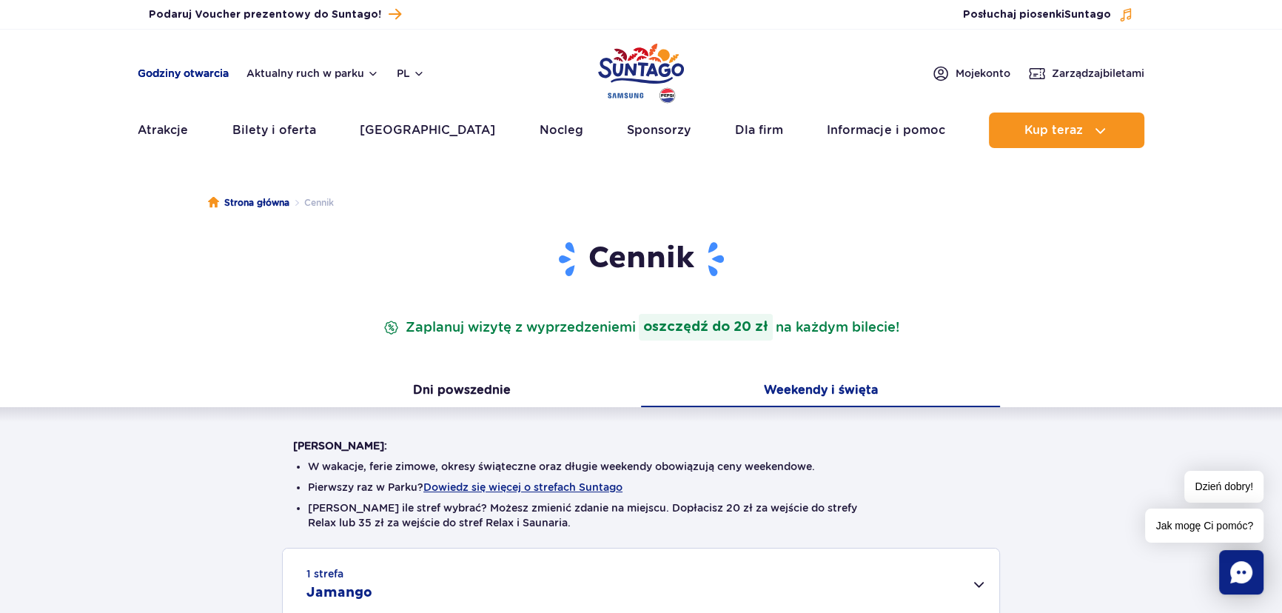
click at [184, 75] on link "Godziny otwarcia" at bounding box center [183, 73] width 91 height 15
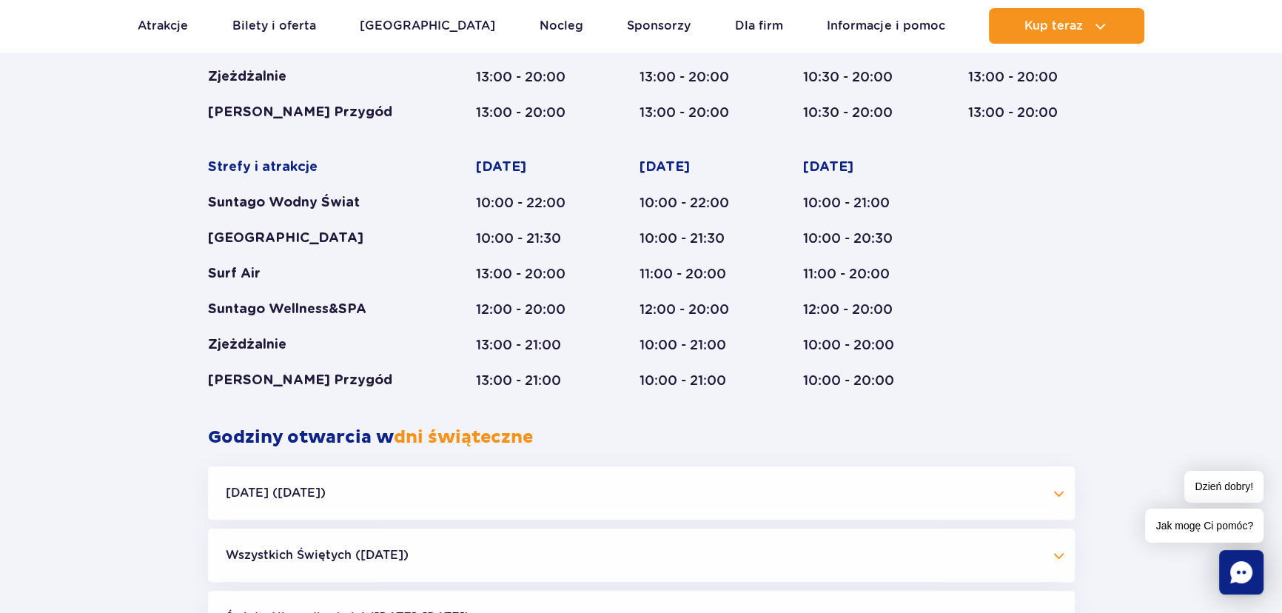
scroll to position [1107, 0]
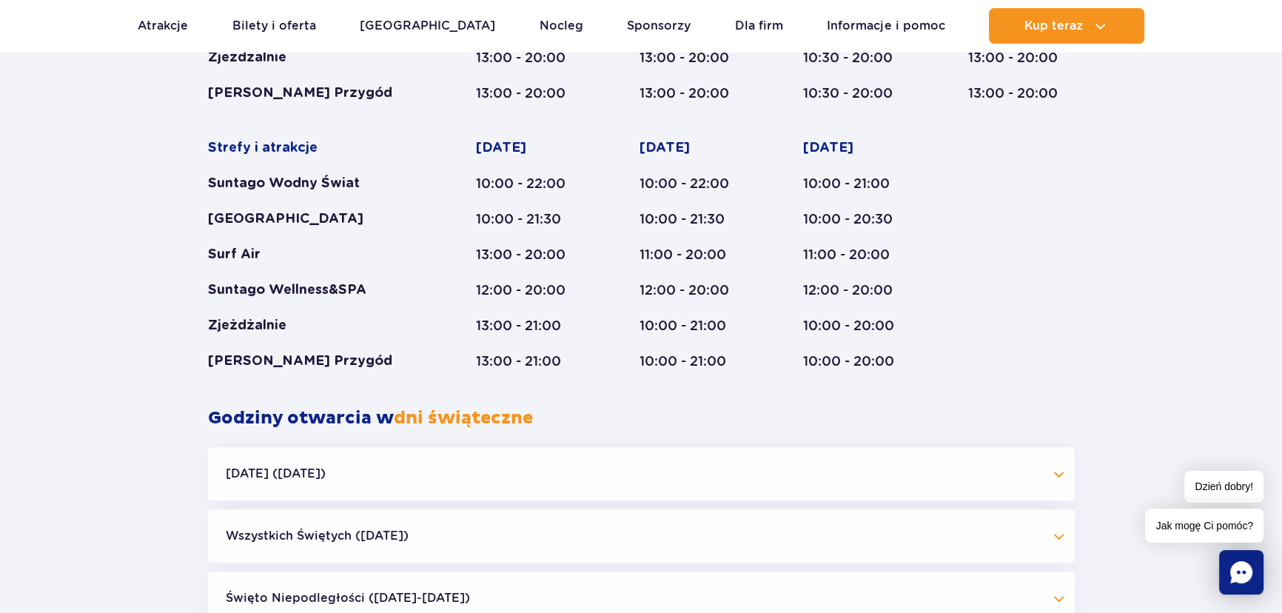
click at [1109, 313] on div "Godziny otwarcia parku Styczeń - Grudzień Dni świąteczne Strefy i atrakcje Sunt…" at bounding box center [641, 269] width 1282 height 996
